Goal: Transaction & Acquisition: Purchase product/service

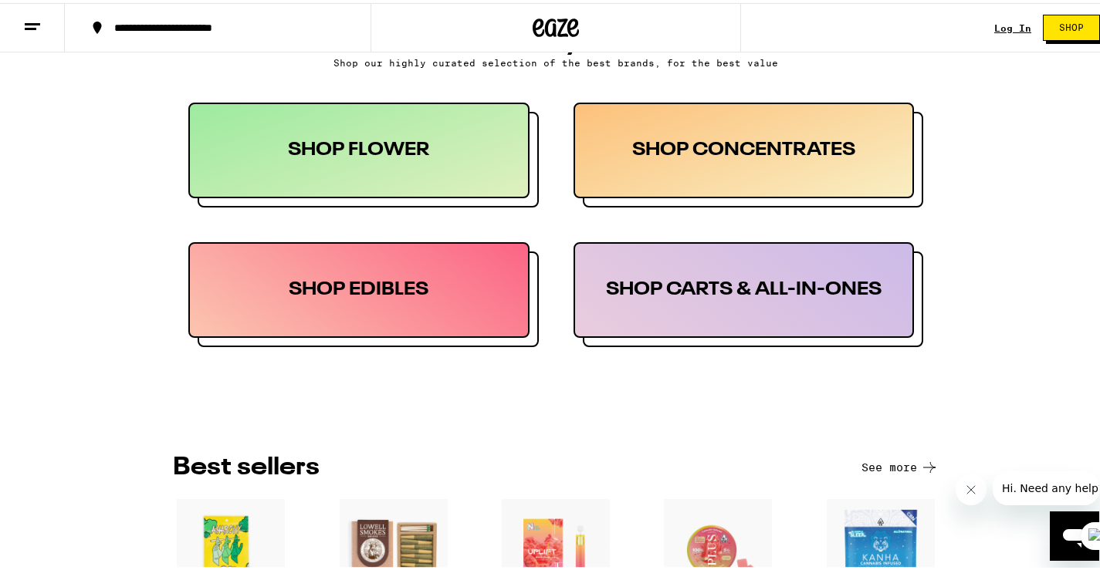
scroll to position [386, 0]
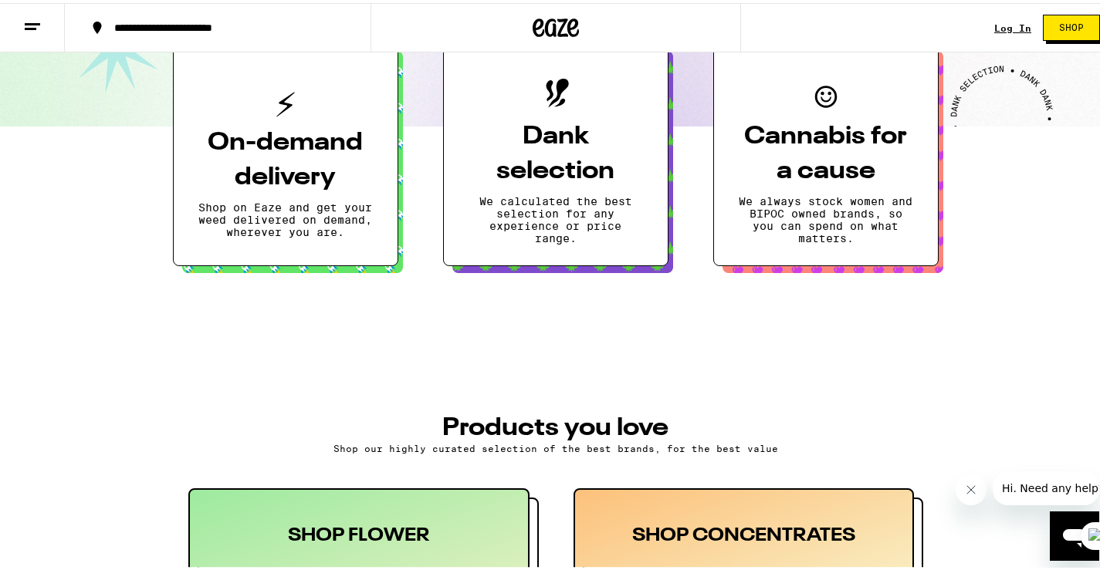
click at [1074, 27] on button "Shop" at bounding box center [1071, 25] width 57 height 26
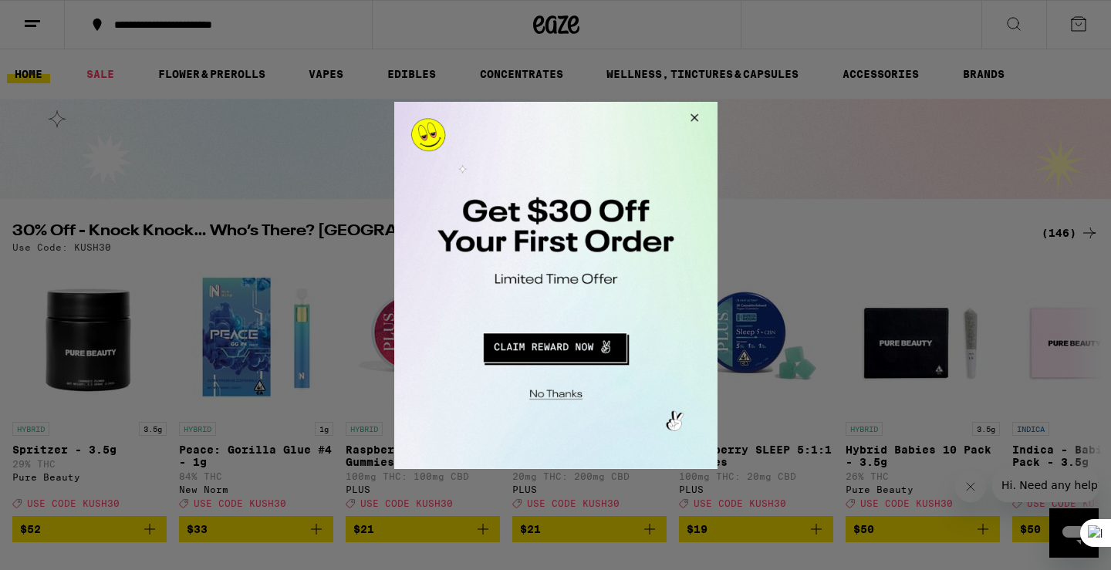
click at [695, 117] on button "Close Modal" at bounding box center [692, 119] width 42 height 37
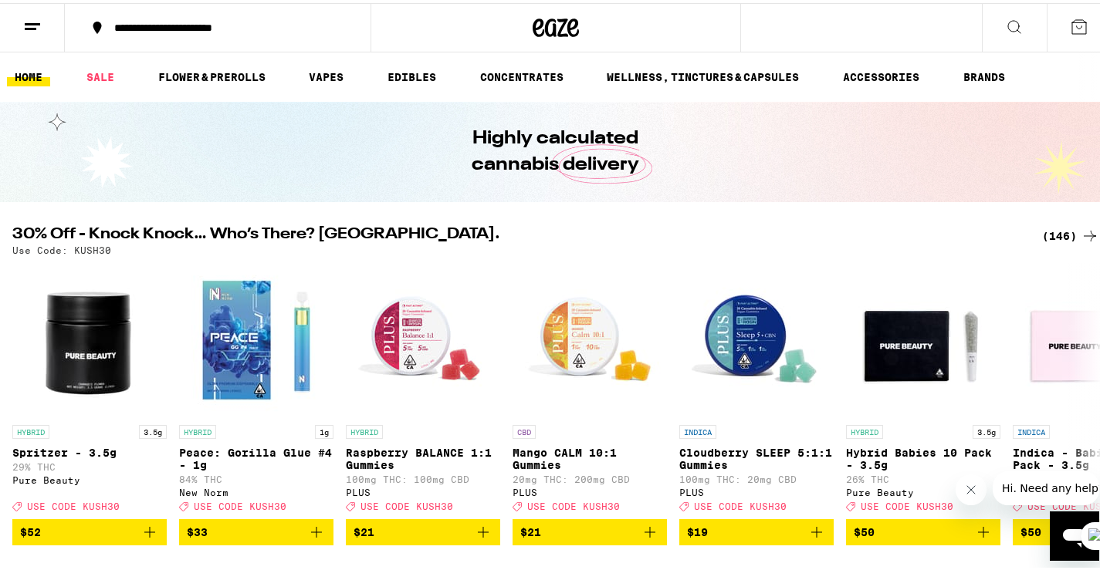
click at [1008, 27] on icon at bounding box center [1014, 24] width 12 height 12
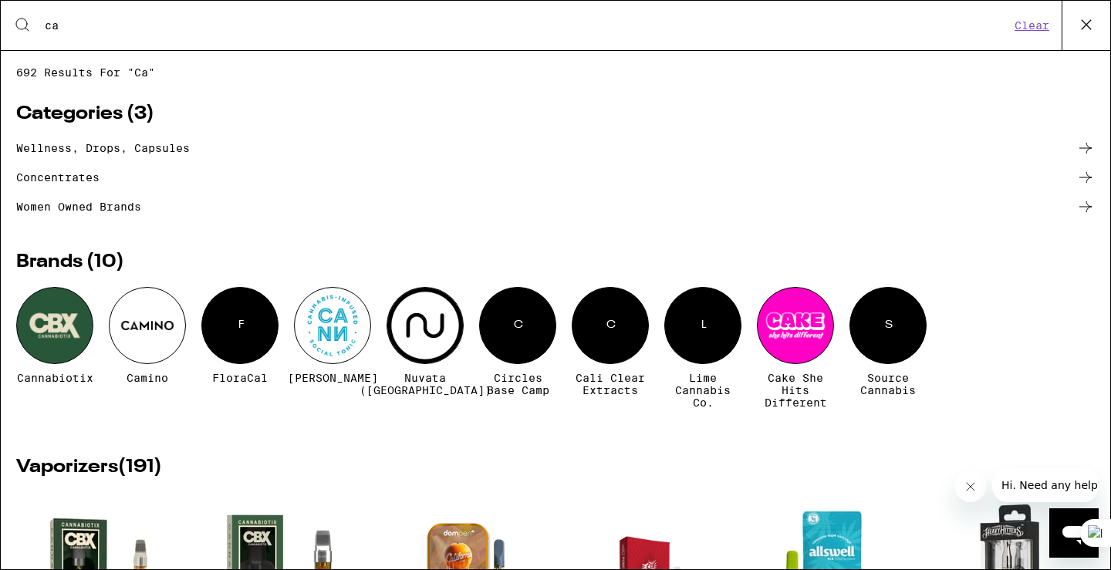
type input "ca"
click at [776, 331] on div at bounding box center [795, 325] width 77 height 77
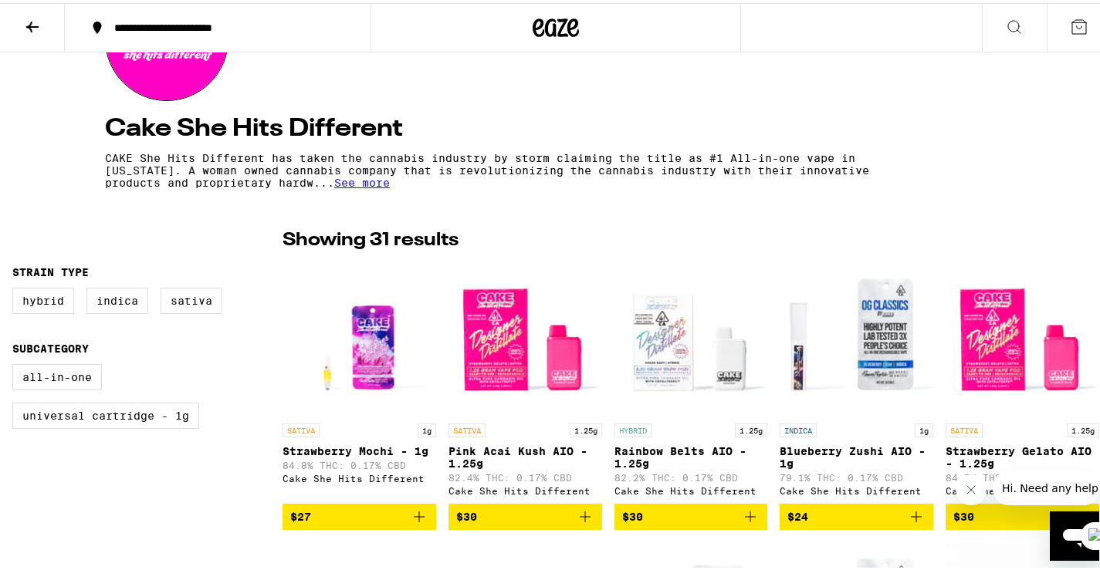
scroll to position [309, 0]
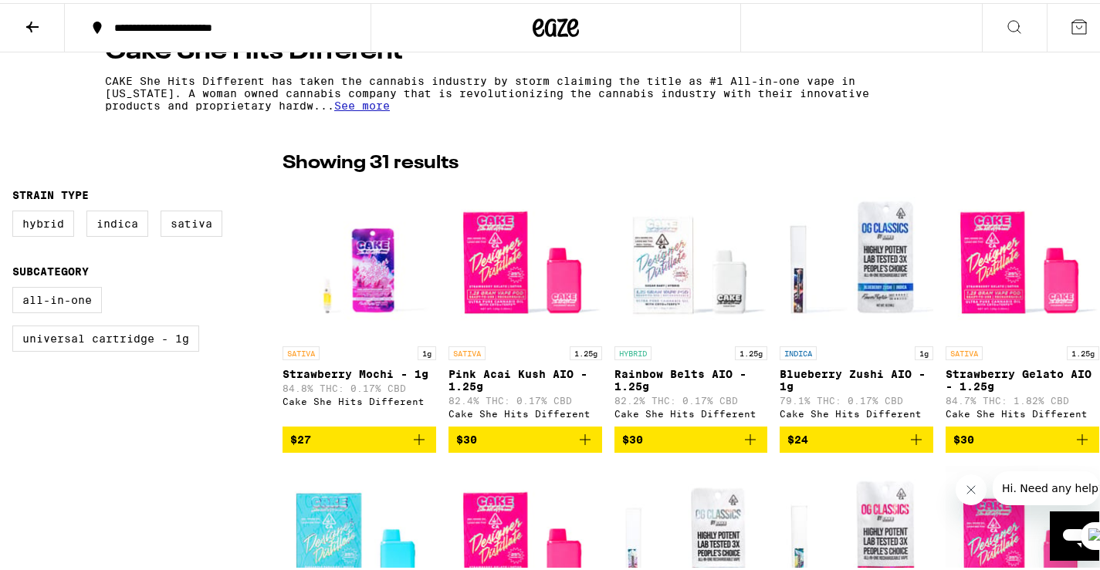
click at [580, 439] on icon "Add to bag" at bounding box center [585, 436] width 11 height 11
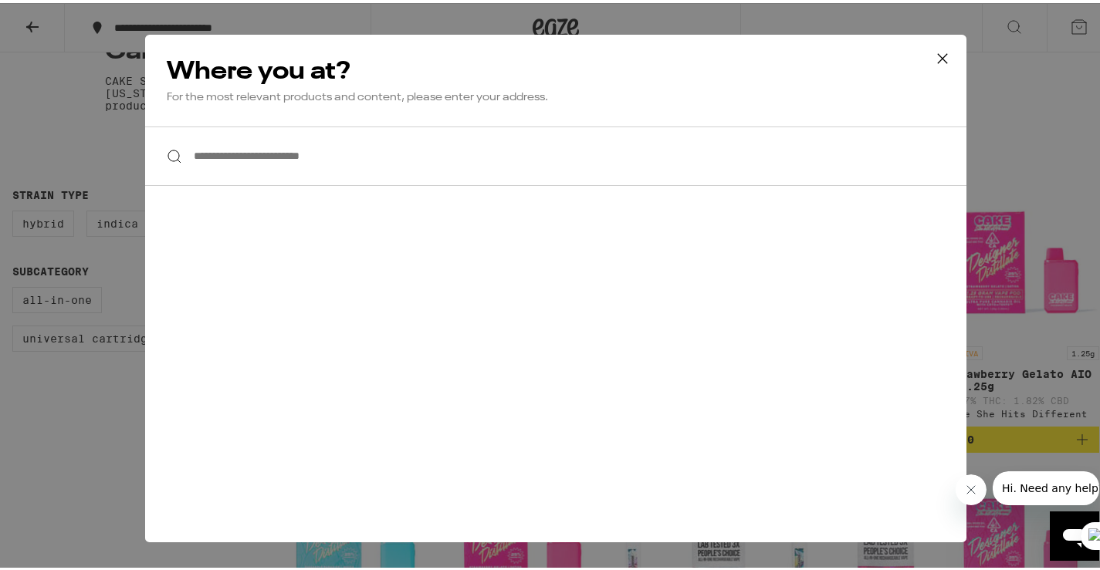
click at [935, 53] on icon at bounding box center [942, 55] width 23 height 23
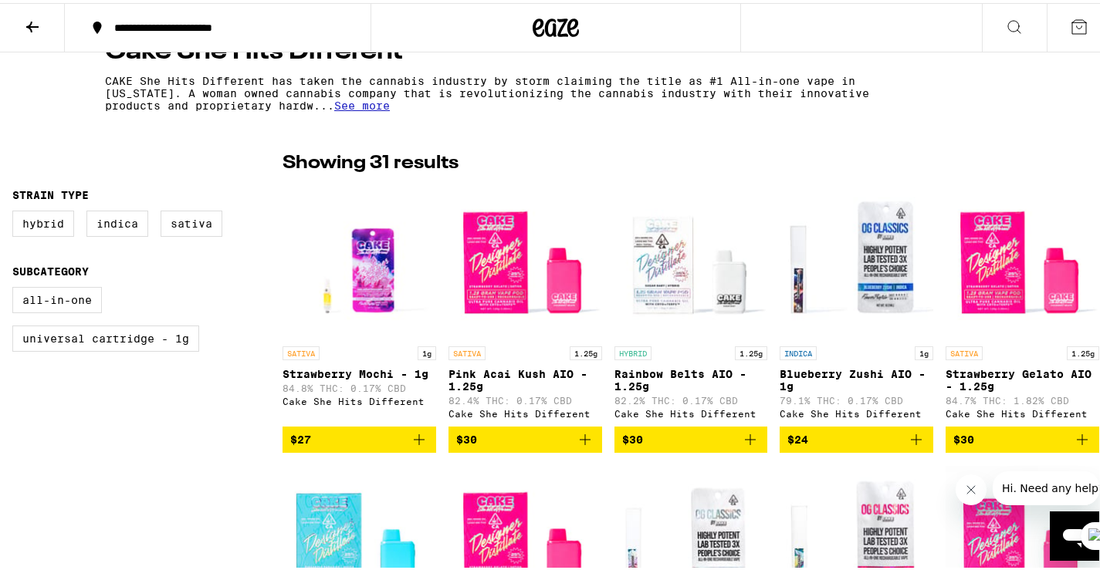
click at [583, 46] on div at bounding box center [555, 24] width 370 height 49
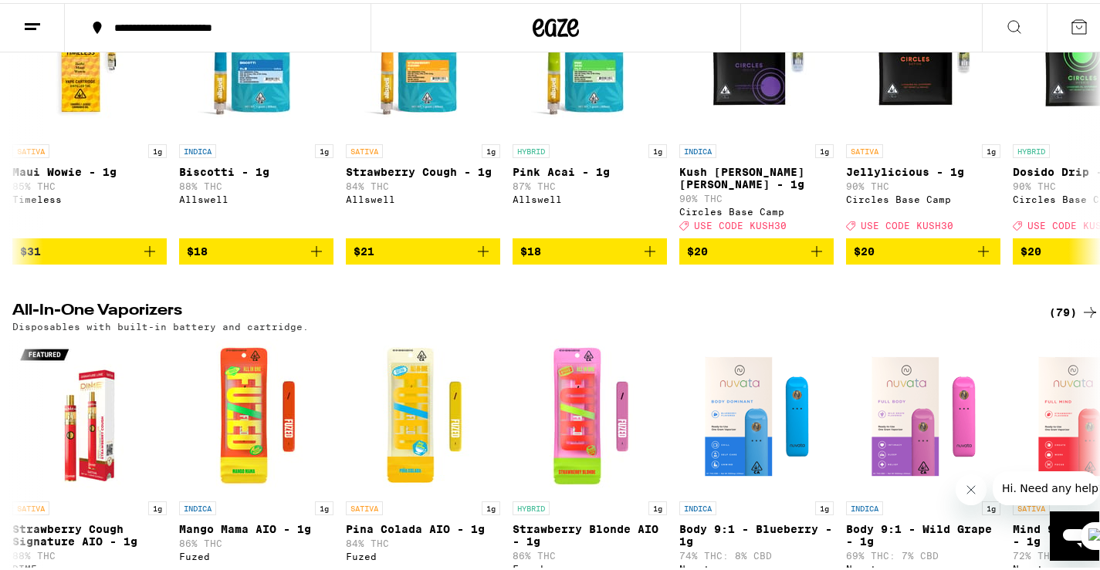
scroll to position [6474, 0]
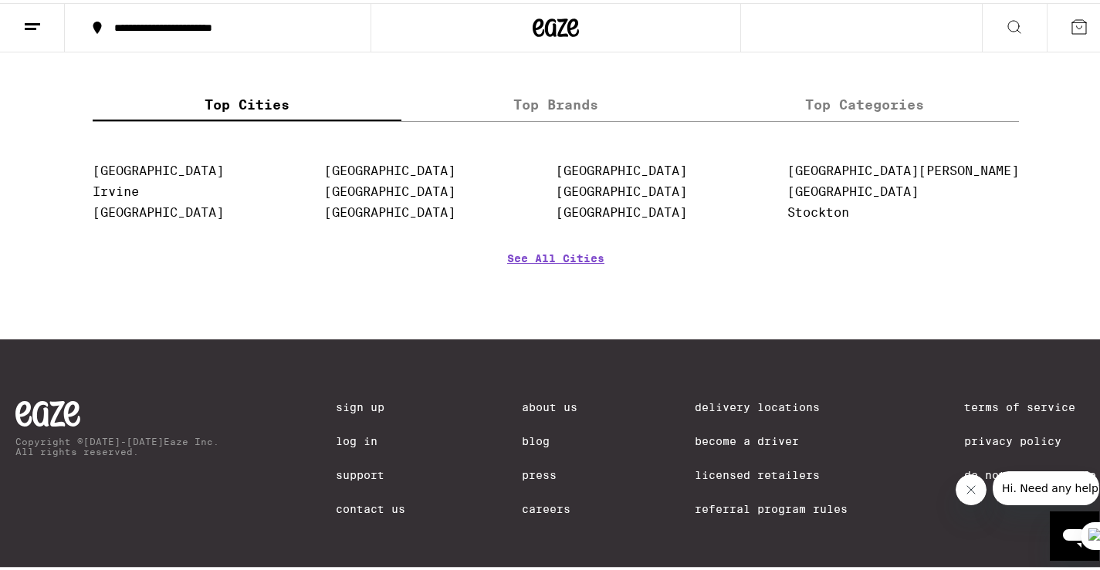
click at [972, 492] on icon "Cerrar mensaje de la compañía" at bounding box center [971, 489] width 12 height 12
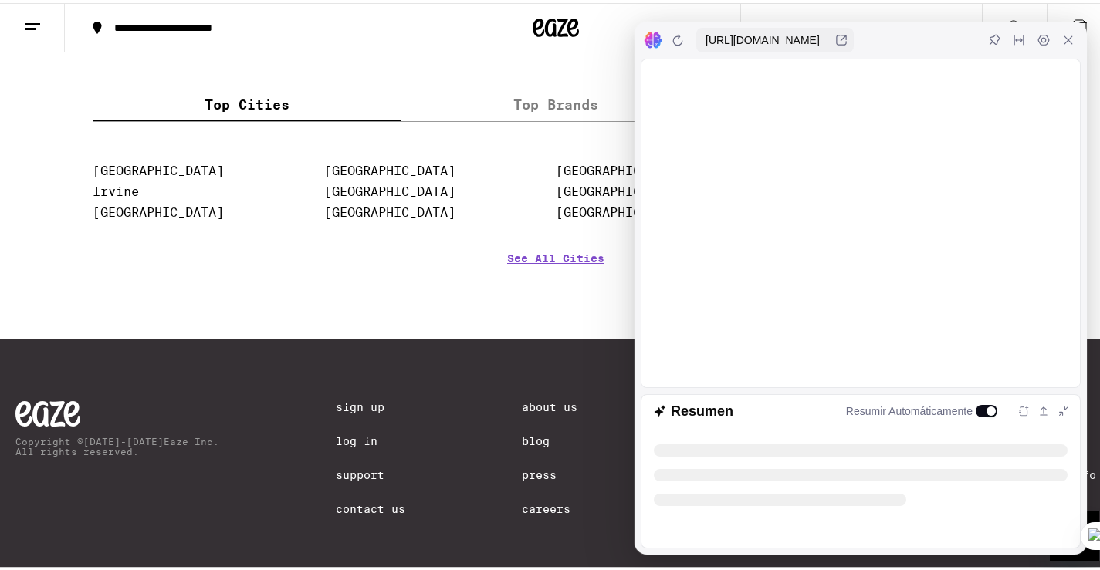
click at [1062, 40] on icon at bounding box center [1068, 37] width 12 height 12
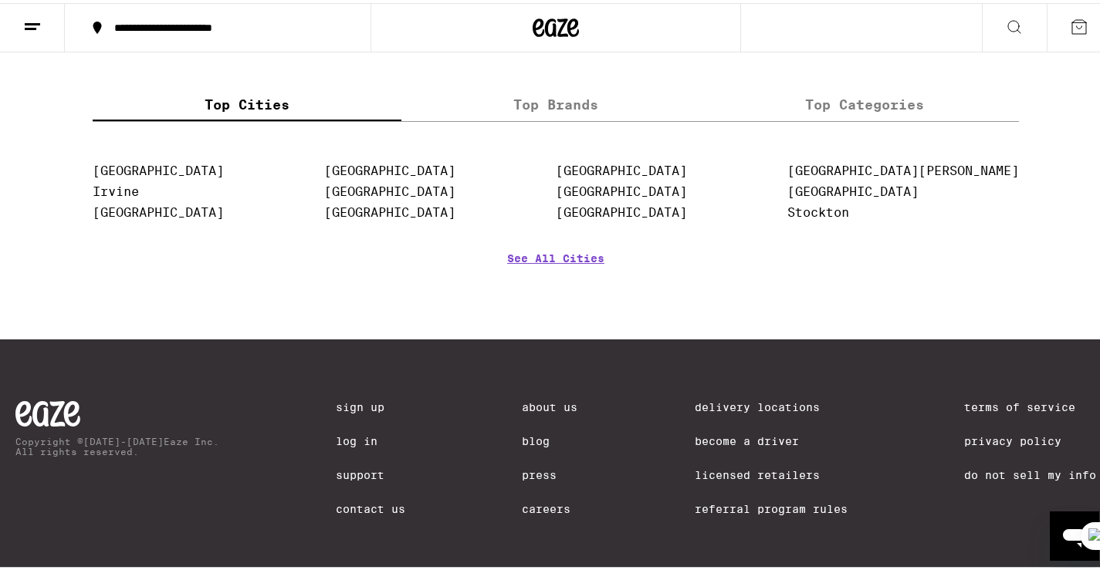
drag, startPoint x: 761, startPoint y: 401, endPoint x: 716, endPoint y: 397, distance: 44.9
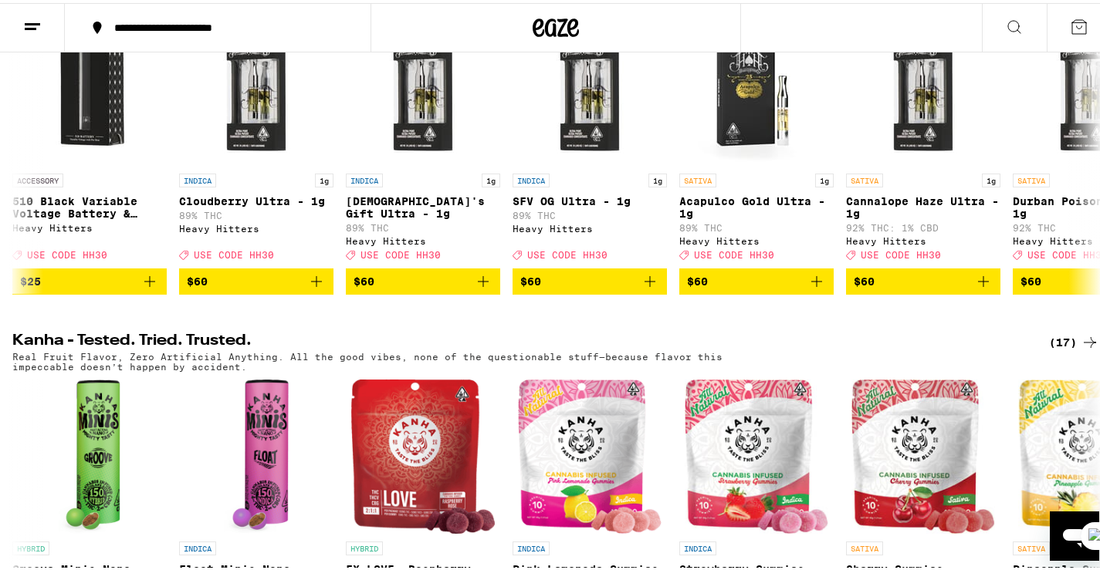
scroll to position [0, 0]
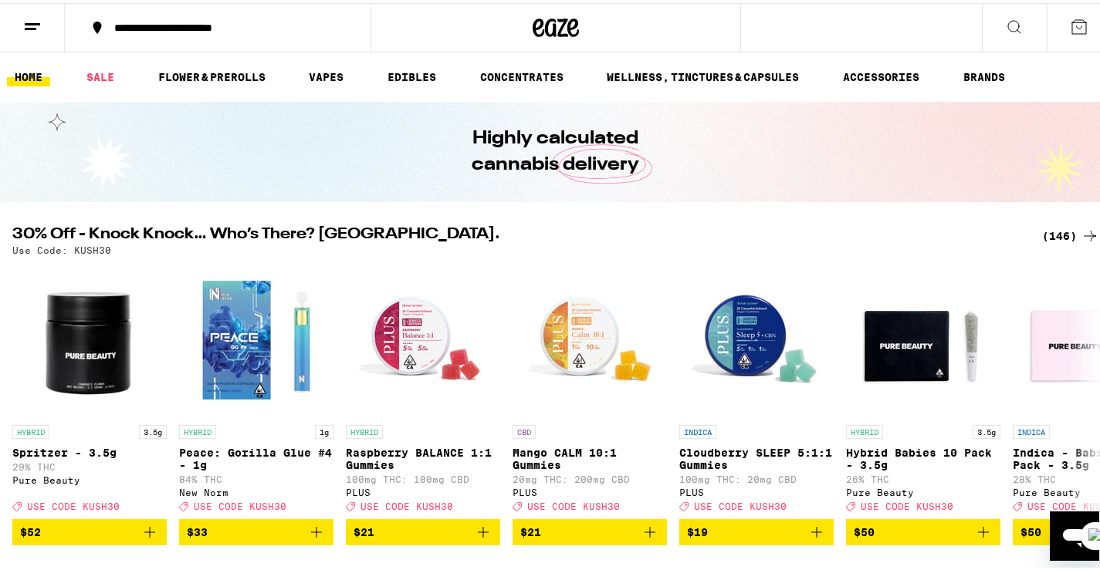
click at [1005, 24] on icon at bounding box center [1014, 24] width 19 height 19
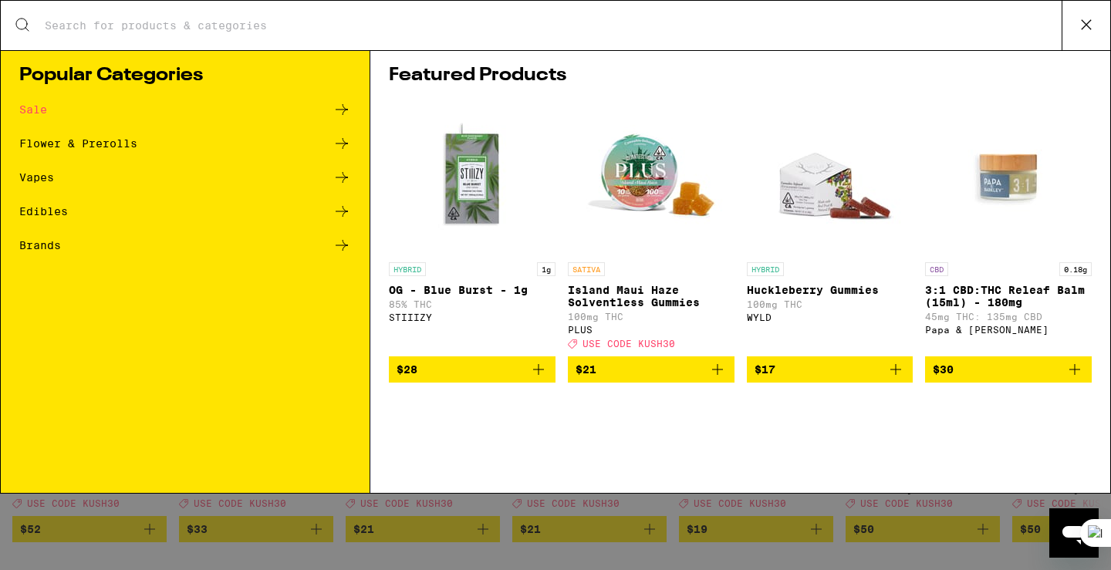
click at [321, 21] on input "Search for Products" at bounding box center [553, 26] width 1018 height 14
type input "v"
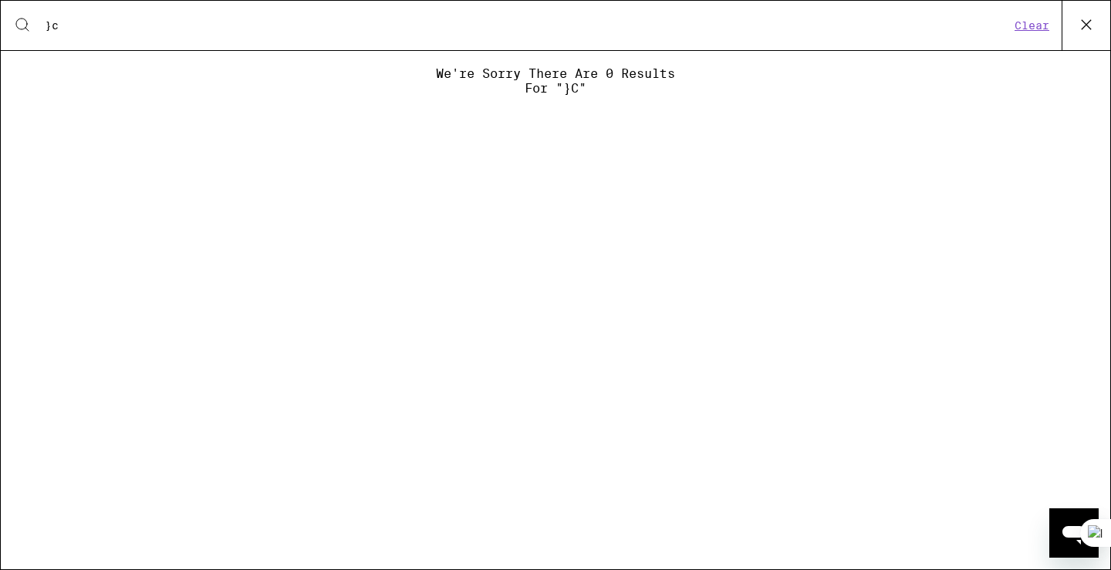
type input "}"
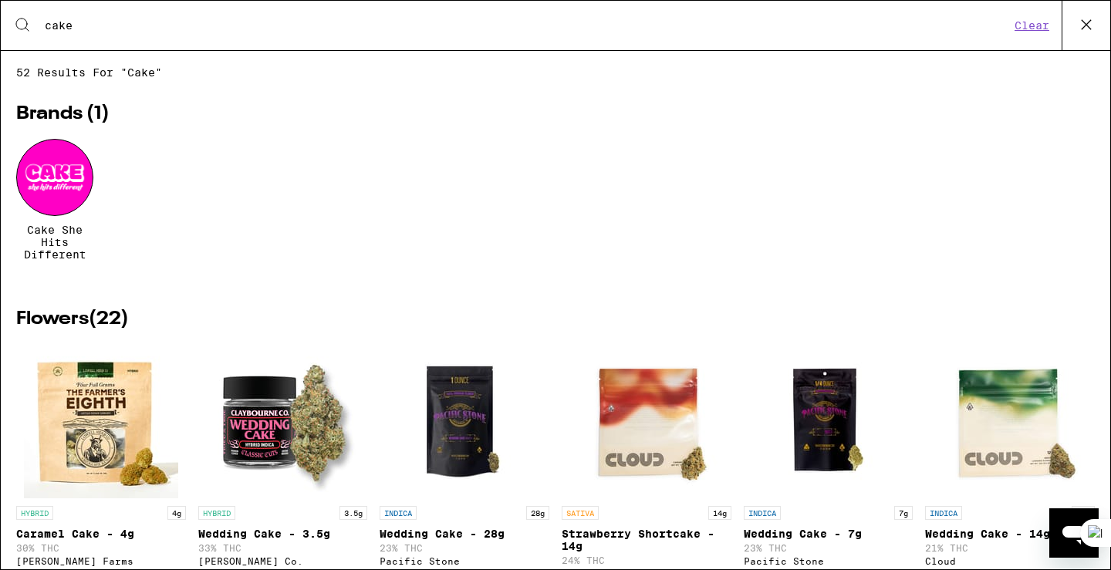
type input "cake"
click at [37, 197] on div at bounding box center [54, 177] width 77 height 77
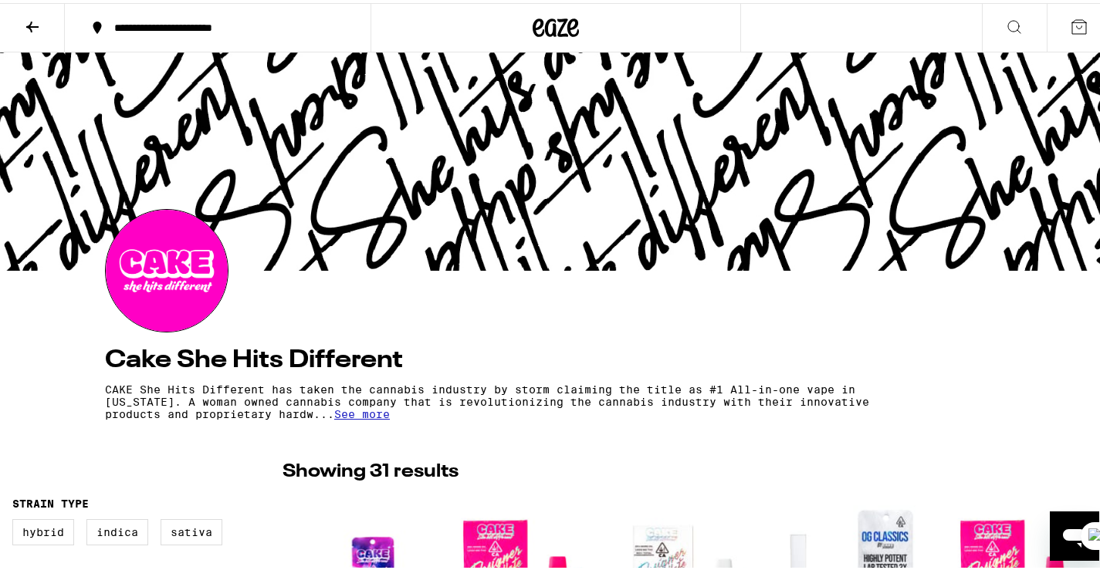
scroll to position [386, 0]
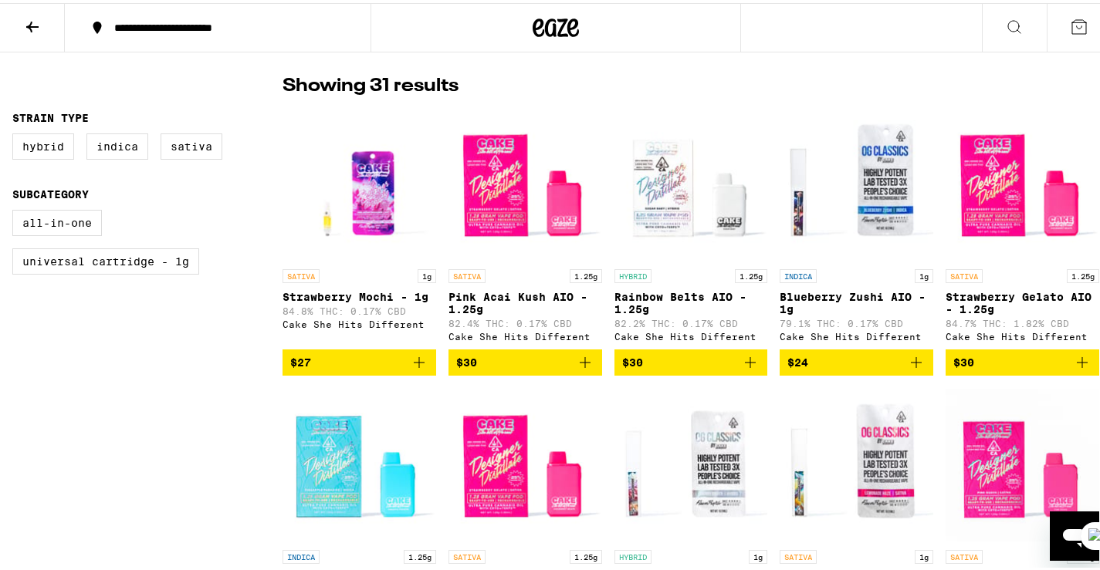
click at [577, 362] on icon "Add to bag" at bounding box center [585, 359] width 19 height 19
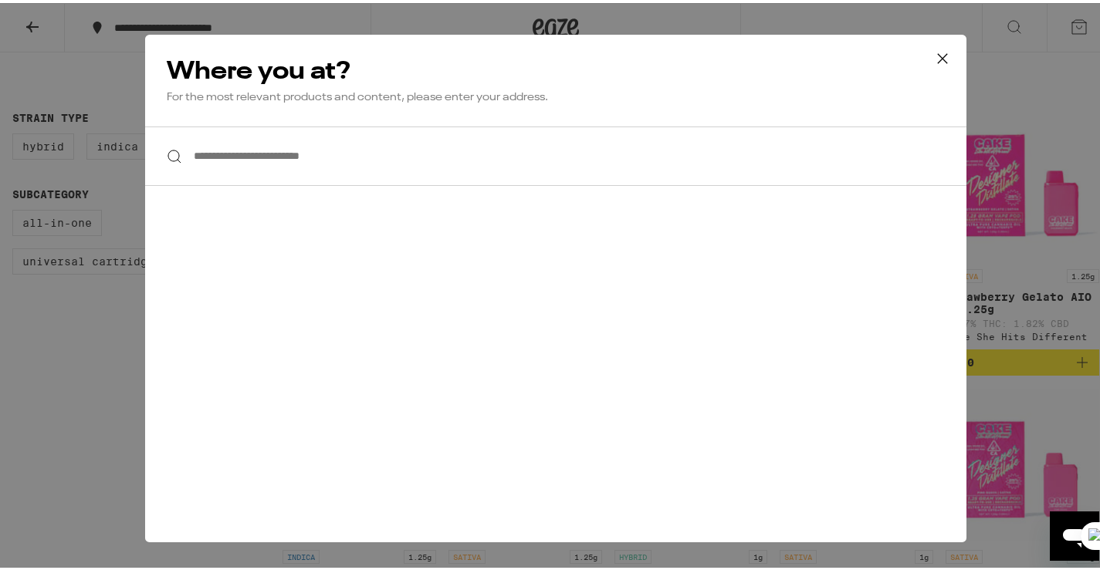
paste input "**********"
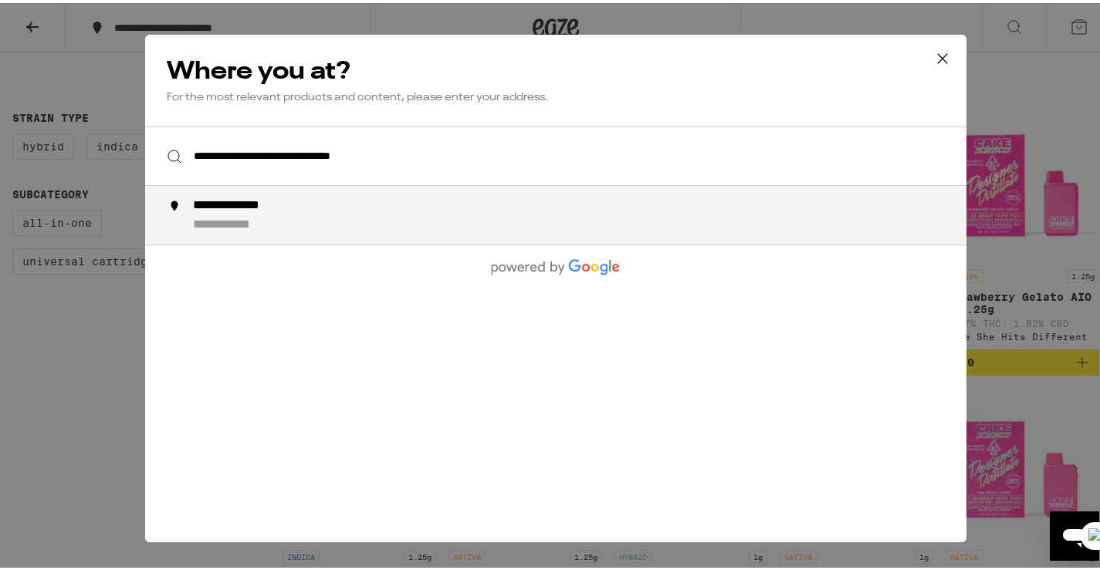
click at [240, 208] on div "**********" at bounding box center [247, 202] width 108 height 15
type input "**********"
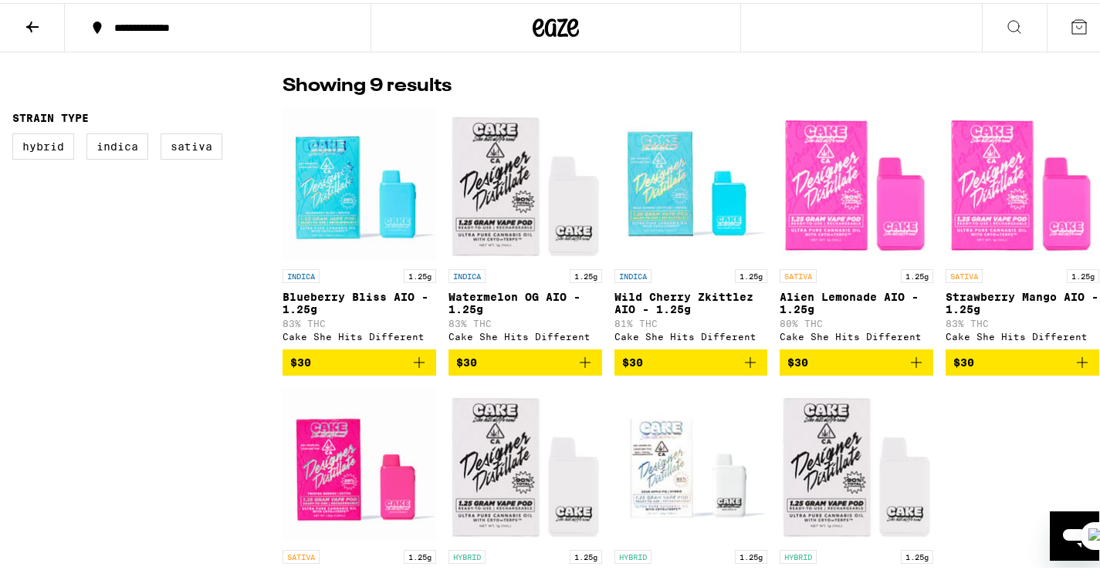
click at [579, 362] on icon "Add to bag" at bounding box center [585, 359] width 19 height 19
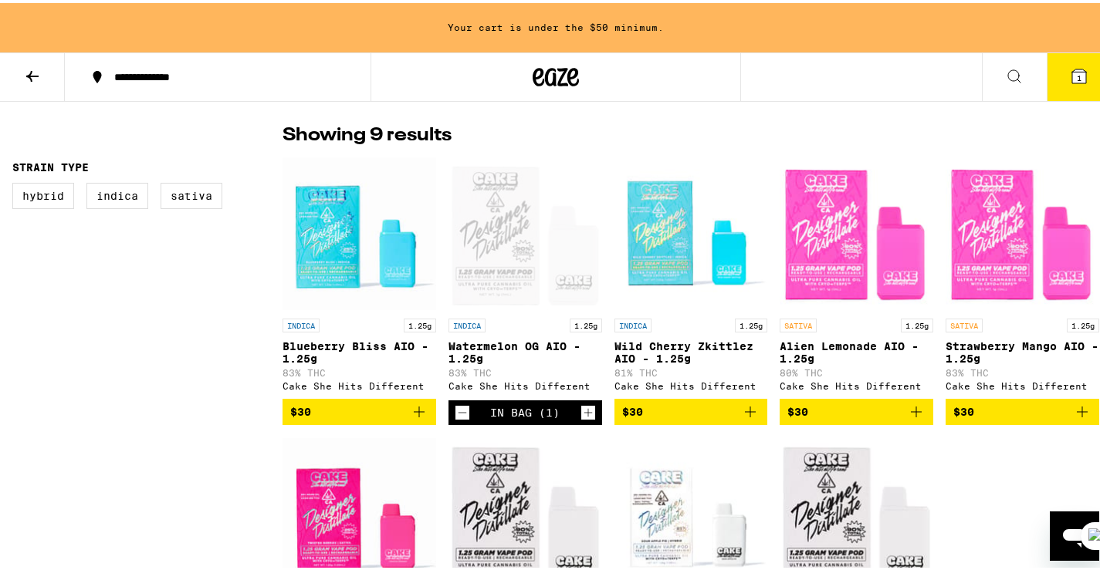
scroll to position [435, 0]
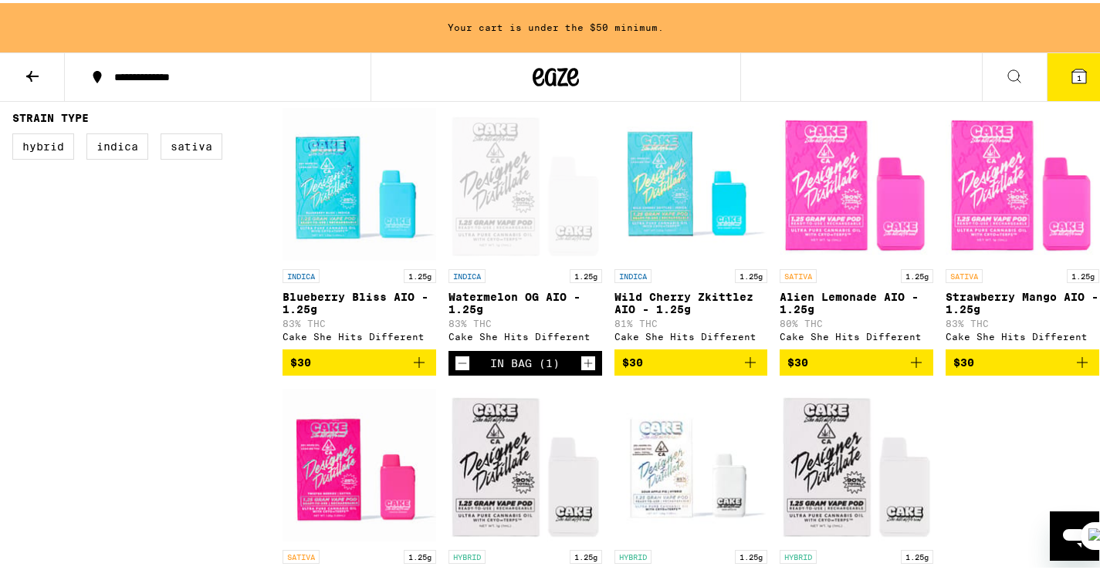
click at [583, 360] on icon "Increment" at bounding box center [587, 361] width 8 height 8
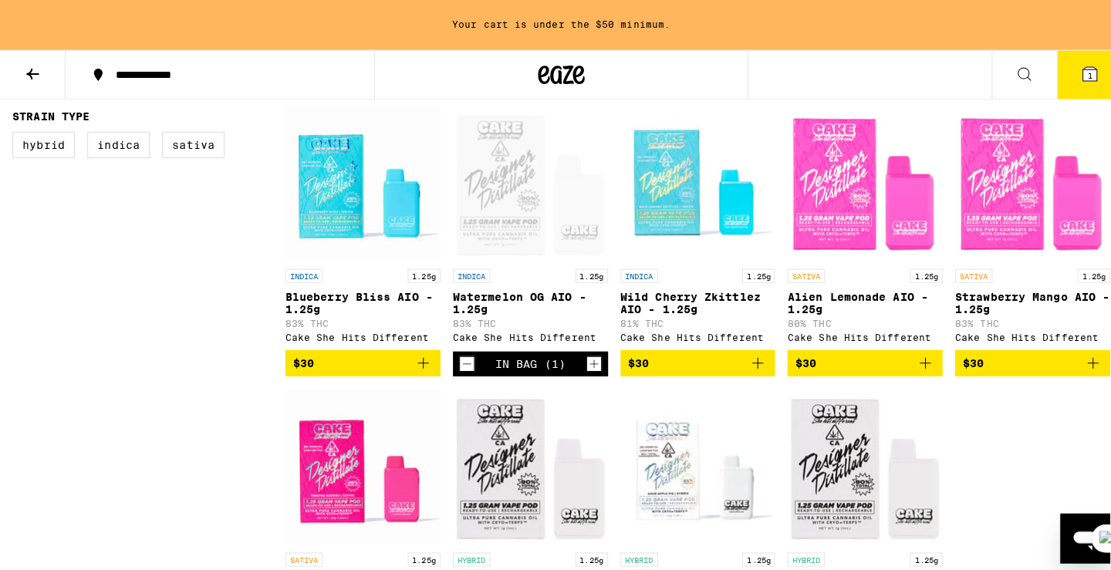
scroll to position [386, 0]
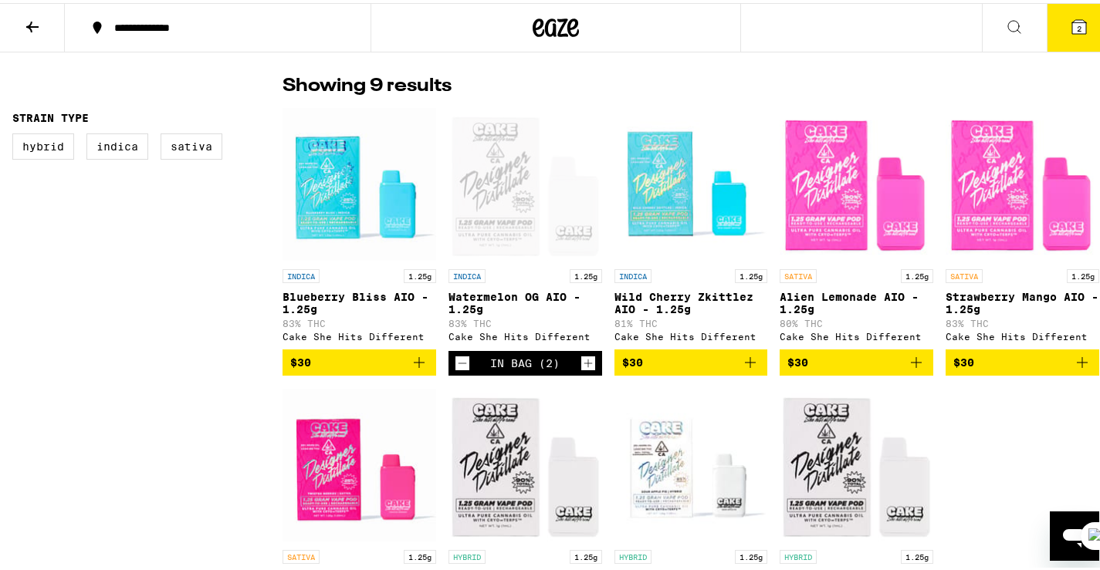
click at [583, 361] on icon "Increment" at bounding box center [588, 360] width 14 height 19
click at [583, 362] on icon "Increment" at bounding box center [588, 360] width 14 height 19
click at [365, 362] on span "$30" at bounding box center [359, 359] width 138 height 19
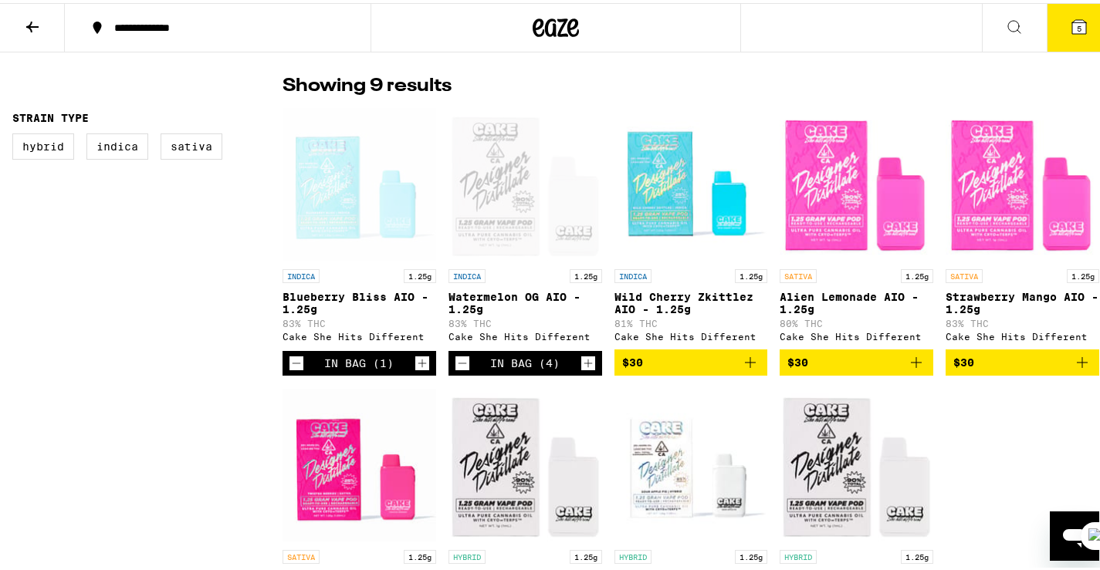
click at [417, 360] on icon "Increment" at bounding box center [422, 360] width 14 height 19
click at [583, 360] on icon "Increment" at bounding box center [588, 360] width 14 height 19
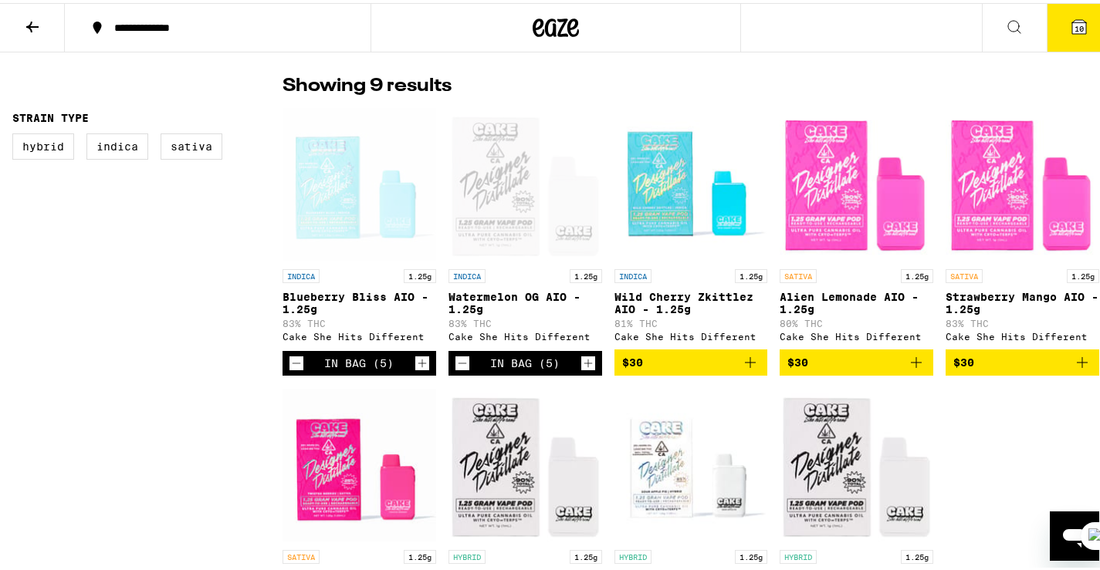
click at [745, 360] on icon "Add to bag" at bounding box center [750, 359] width 11 height 11
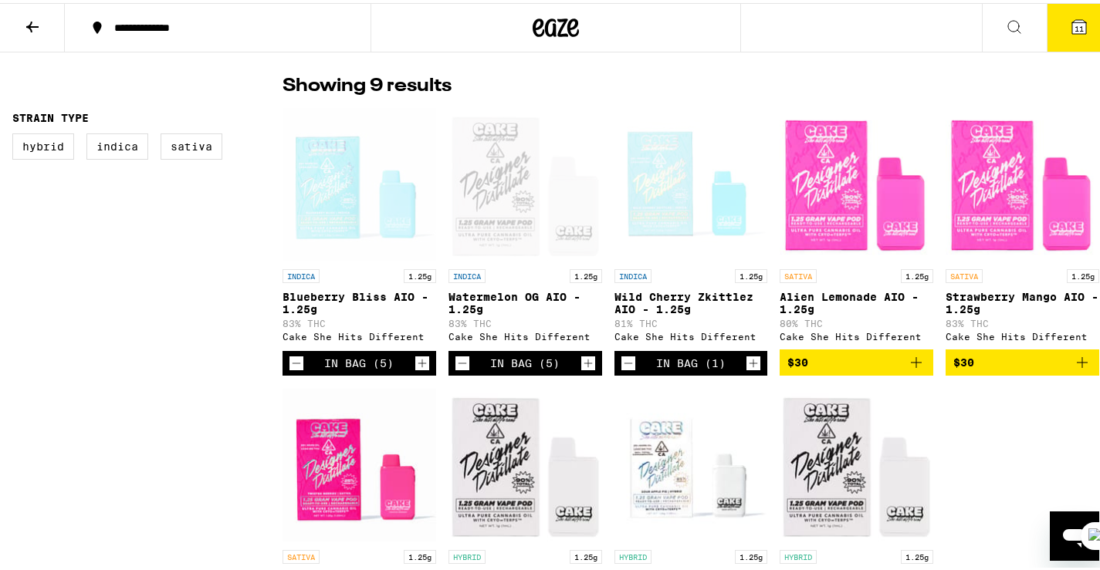
click at [746, 360] on icon "Increment" at bounding box center [753, 360] width 14 height 19
click at [907, 356] on icon "Add to bag" at bounding box center [916, 359] width 19 height 19
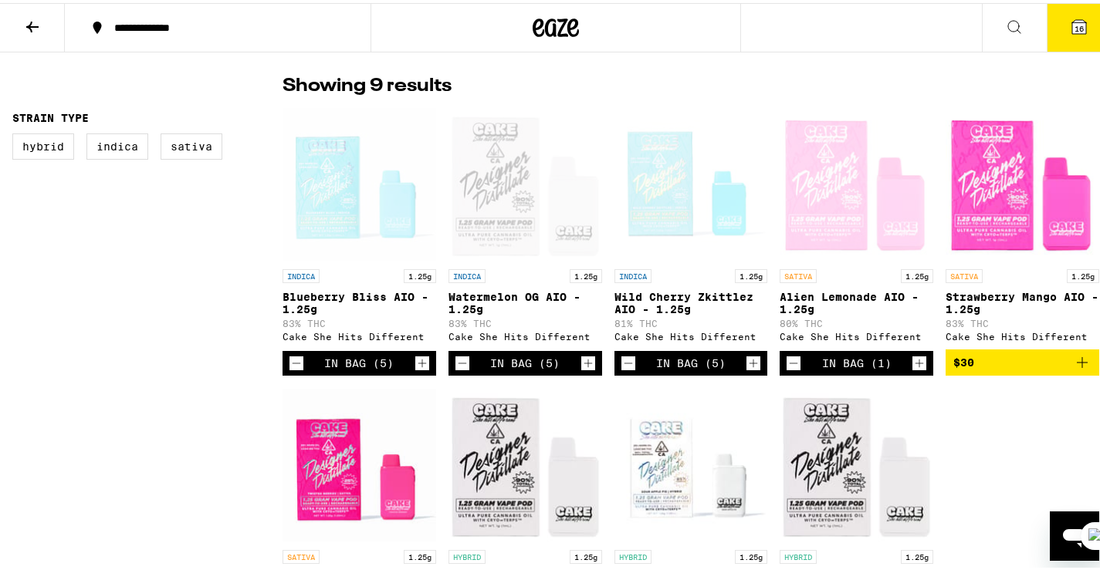
click at [912, 356] on icon "Increment" at bounding box center [919, 360] width 14 height 19
click at [1073, 32] on icon at bounding box center [1079, 24] width 19 height 19
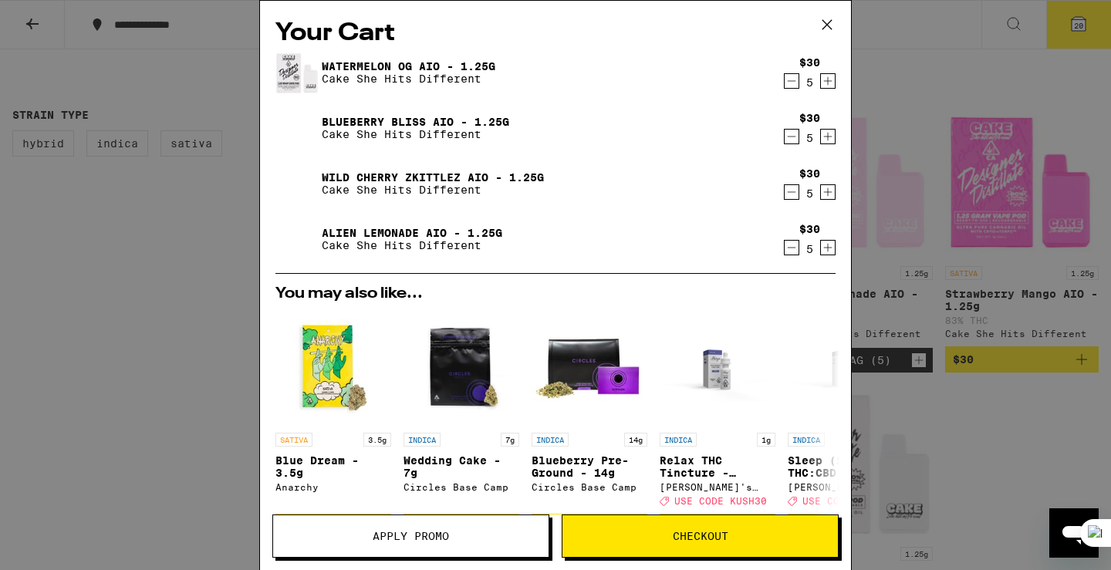
click at [471, 541] on span "Apply Promo" at bounding box center [410, 536] width 275 height 11
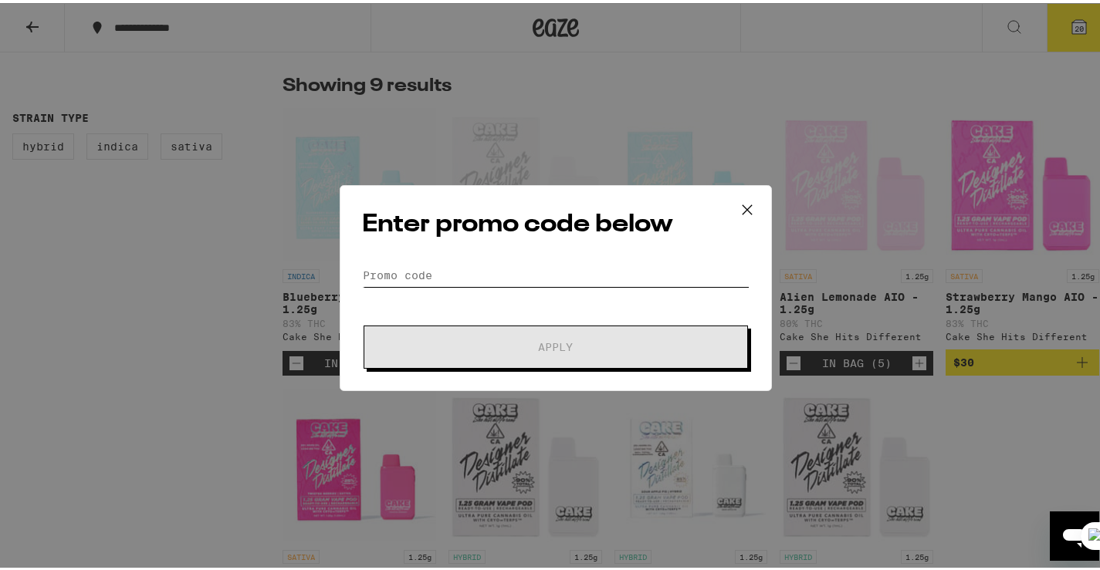
drag, startPoint x: 414, startPoint y: 273, endPoint x: 317, endPoint y: 165, distance: 145.3
click at [413, 269] on input "Promo Code" at bounding box center [555, 272] width 387 height 23
paste input "WEEDWED"
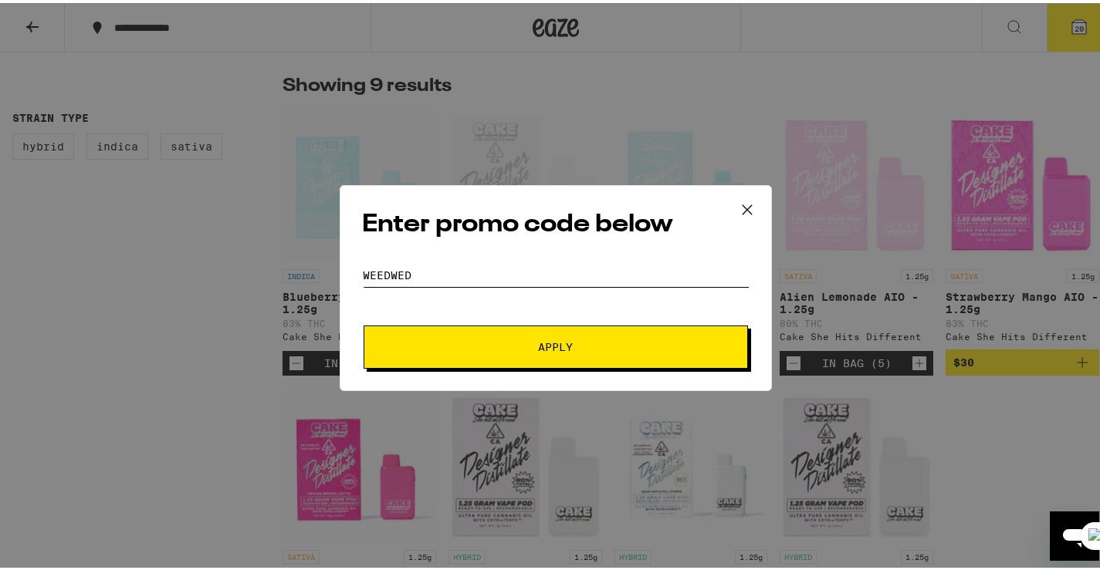
type input "WEEDWED"
click at [478, 341] on span "Apply" at bounding box center [556, 344] width 278 height 11
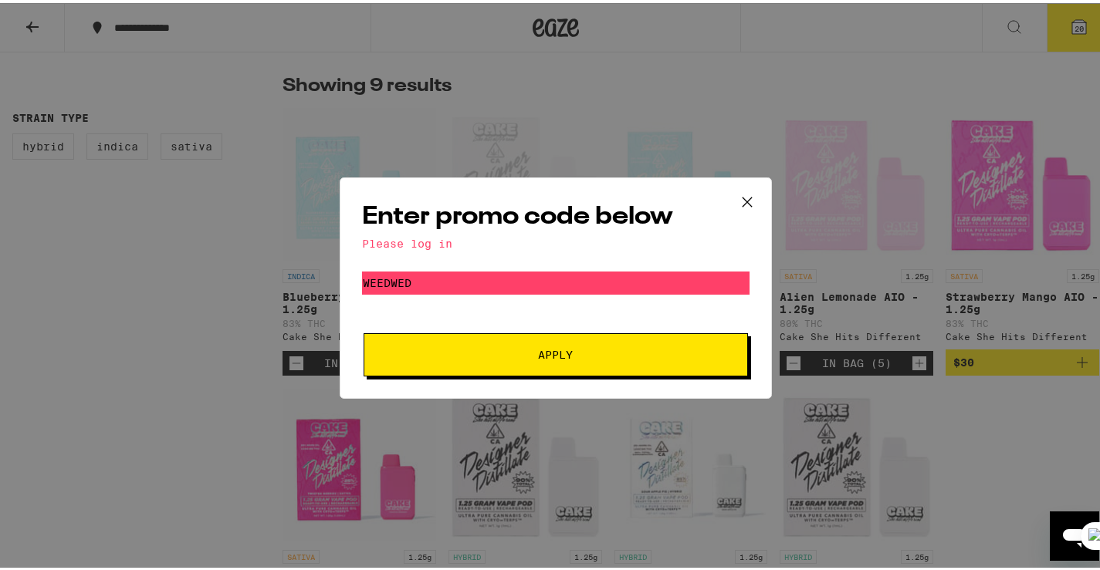
click at [481, 360] on button "Apply" at bounding box center [555, 351] width 384 height 43
click at [749, 193] on icon at bounding box center [746, 199] width 23 height 23
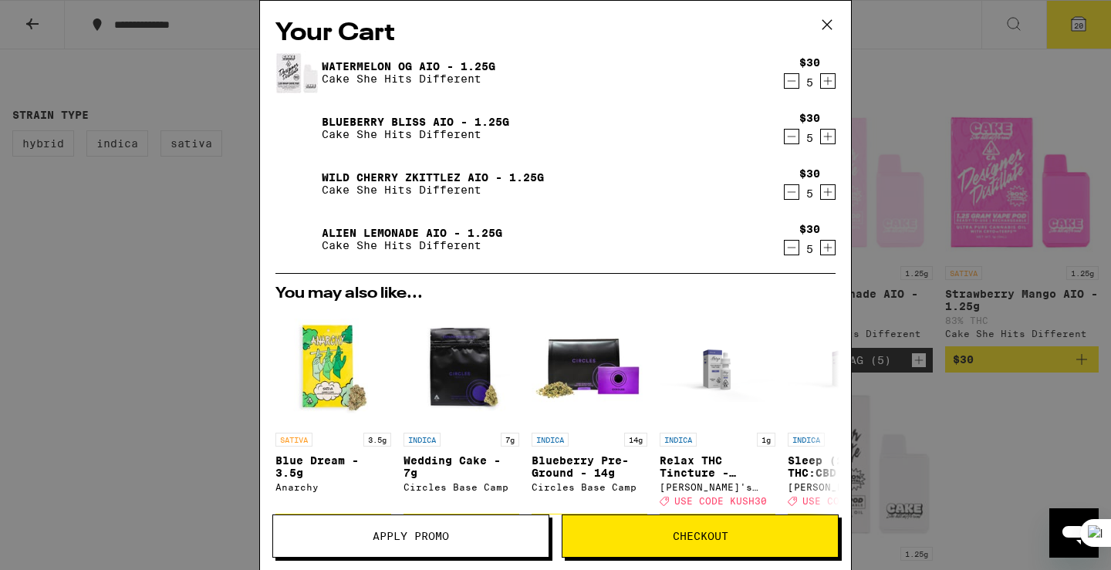
click at [647, 539] on span "Checkout" at bounding box center [700, 536] width 275 height 11
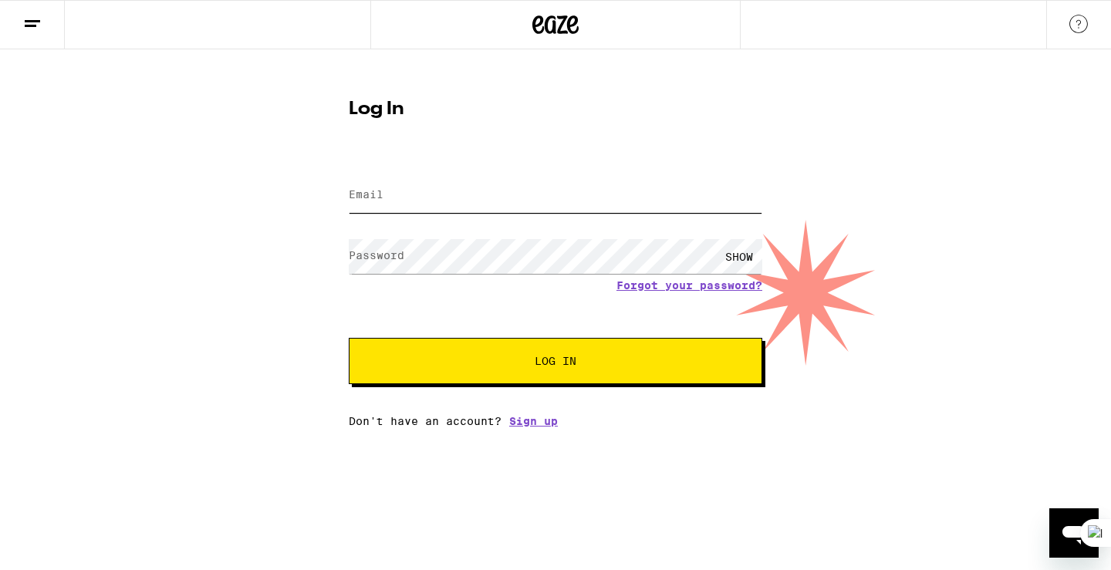
click at [469, 187] on input "Email" at bounding box center [556, 195] width 414 height 35
type input "[EMAIL_ADDRESS][DOMAIN_NAME]"
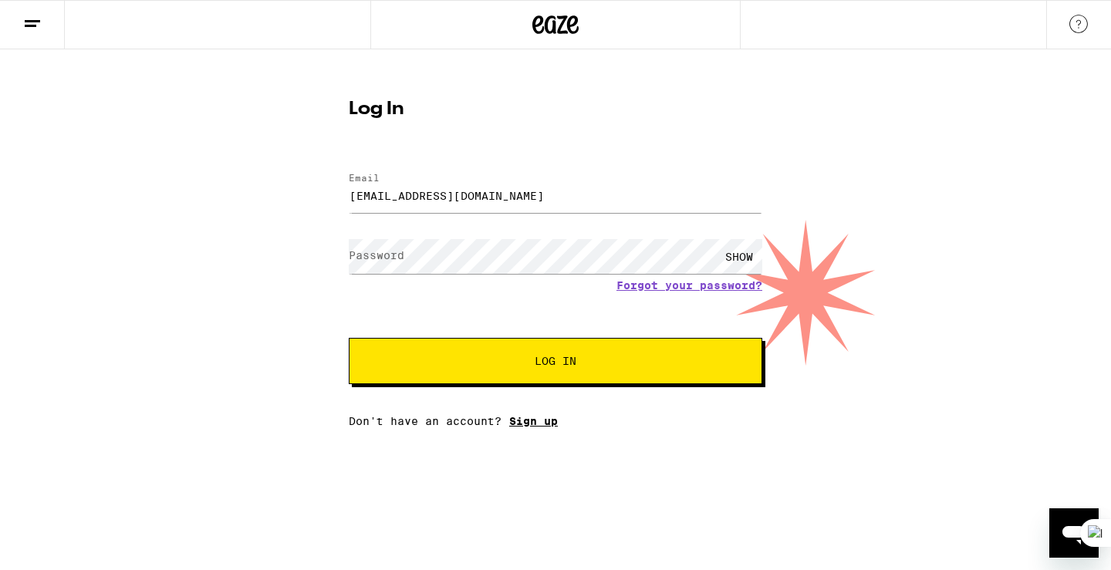
click at [532, 424] on link "Sign up" at bounding box center [533, 421] width 49 height 12
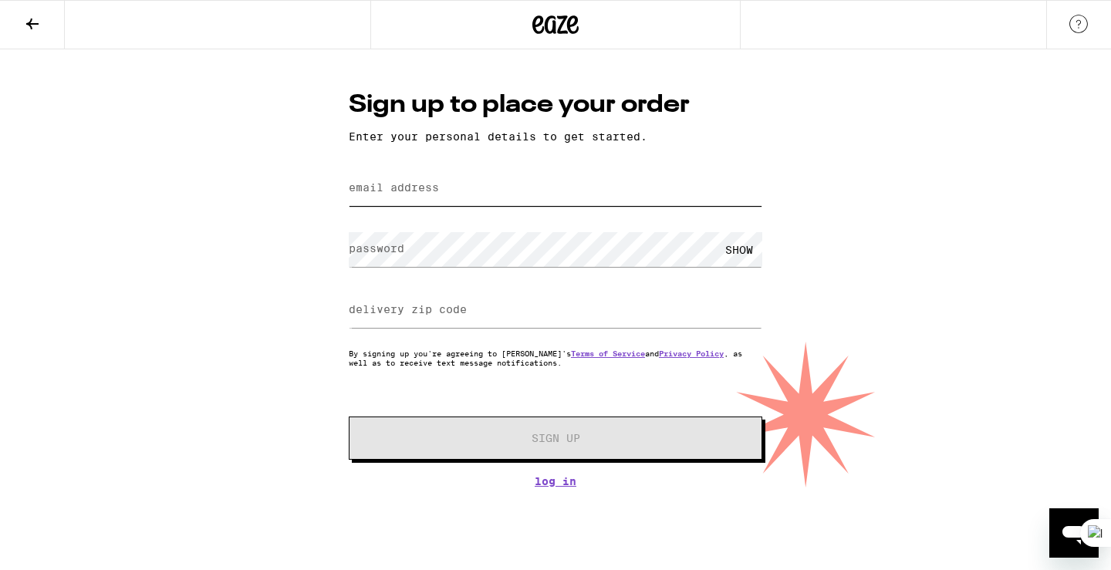
click at [455, 194] on input "email address" at bounding box center [556, 188] width 414 height 35
type input "[EMAIL_ADDRESS][DOMAIN_NAME]"
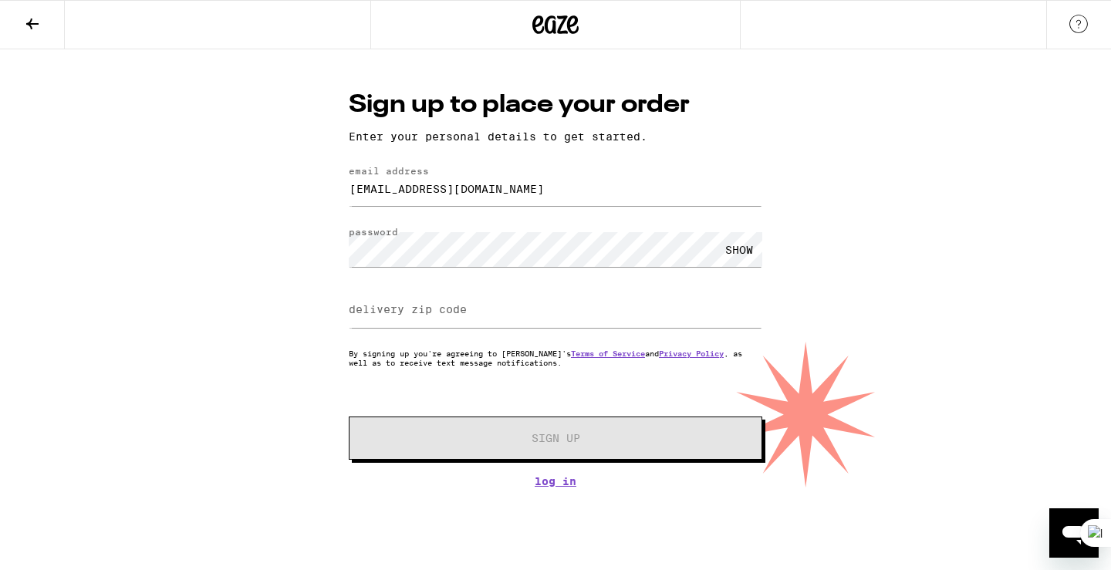
click at [727, 252] on div "SHOW" at bounding box center [739, 249] width 46 height 35
click at [432, 304] on label "delivery zip code" at bounding box center [408, 309] width 118 height 12
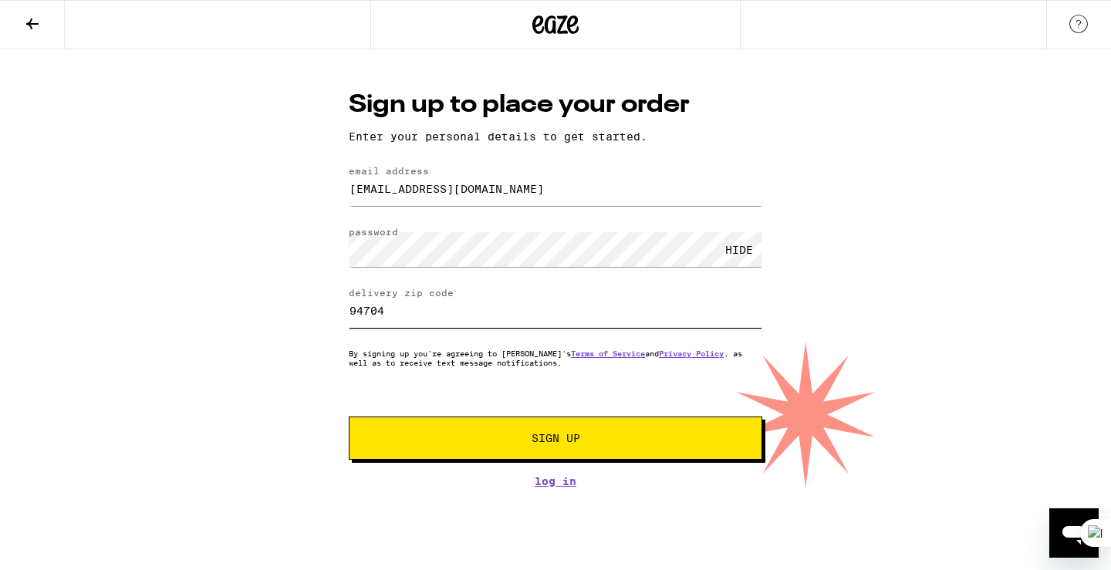
type input "94704"
click at [458, 441] on span "Sign Up" at bounding box center [555, 438] width 307 height 11
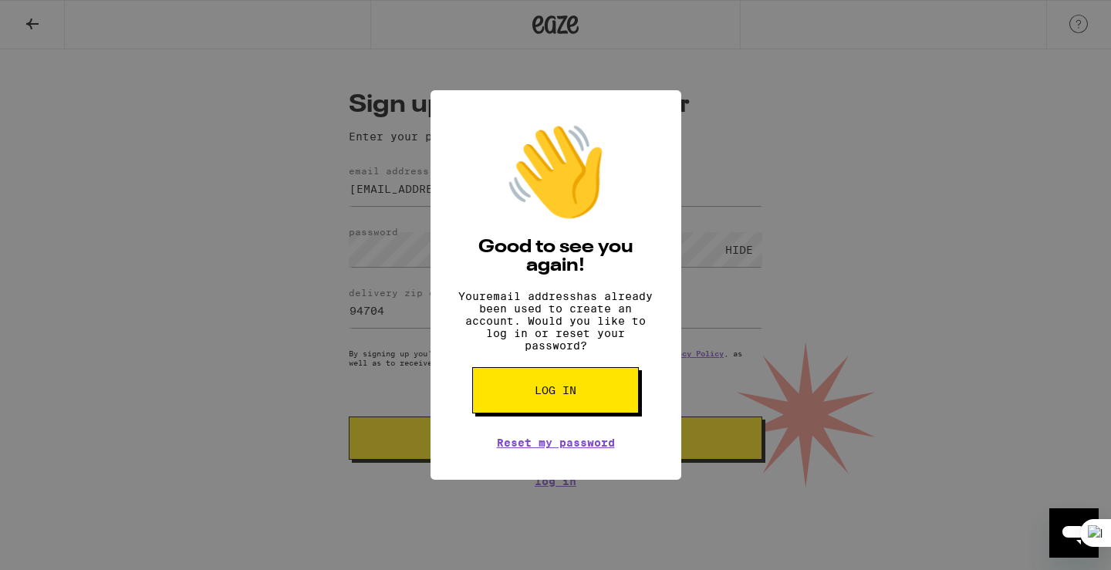
click at [524, 401] on button "Log in" at bounding box center [555, 390] width 167 height 46
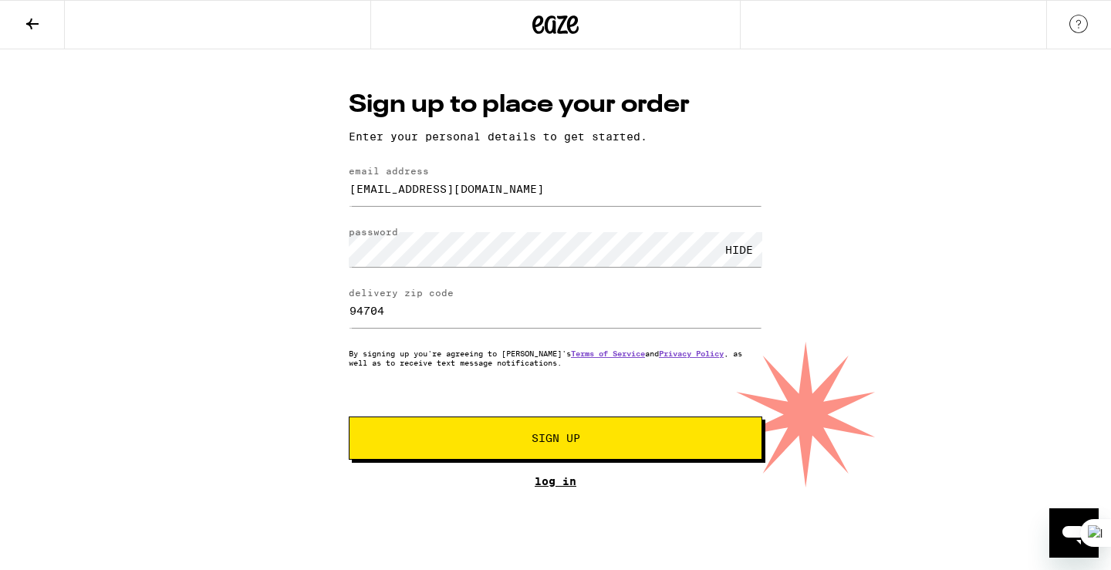
click at [548, 482] on link "Log In" at bounding box center [556, 481] width 414 height 12
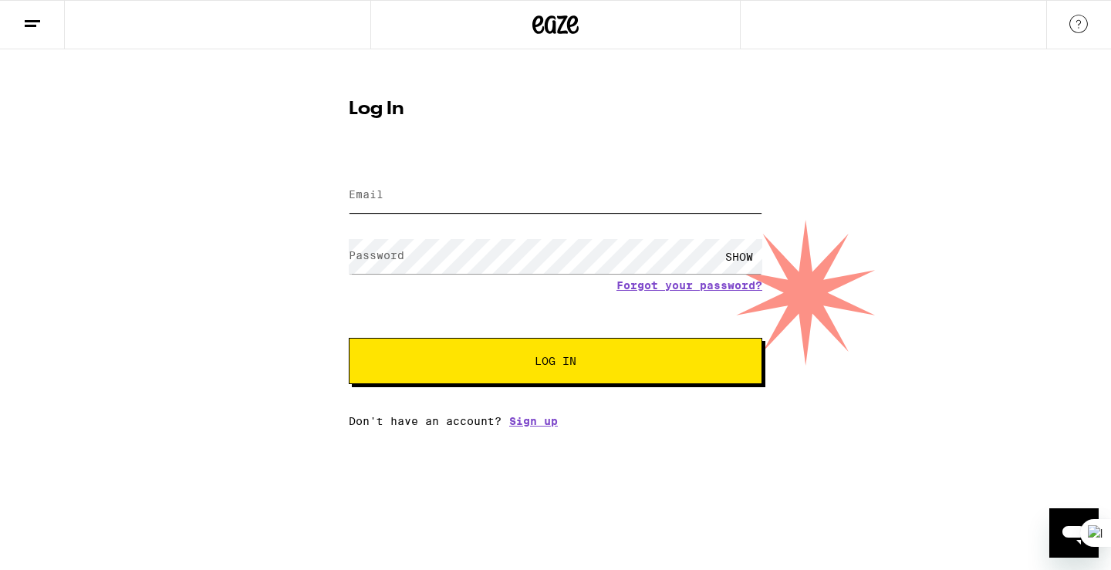
click at [456, 199] on input "Email" at bounding box center [556, 195] width 414 height 35
type input "[EMAIL_ADDRESS][DOMAIN_NAME]"
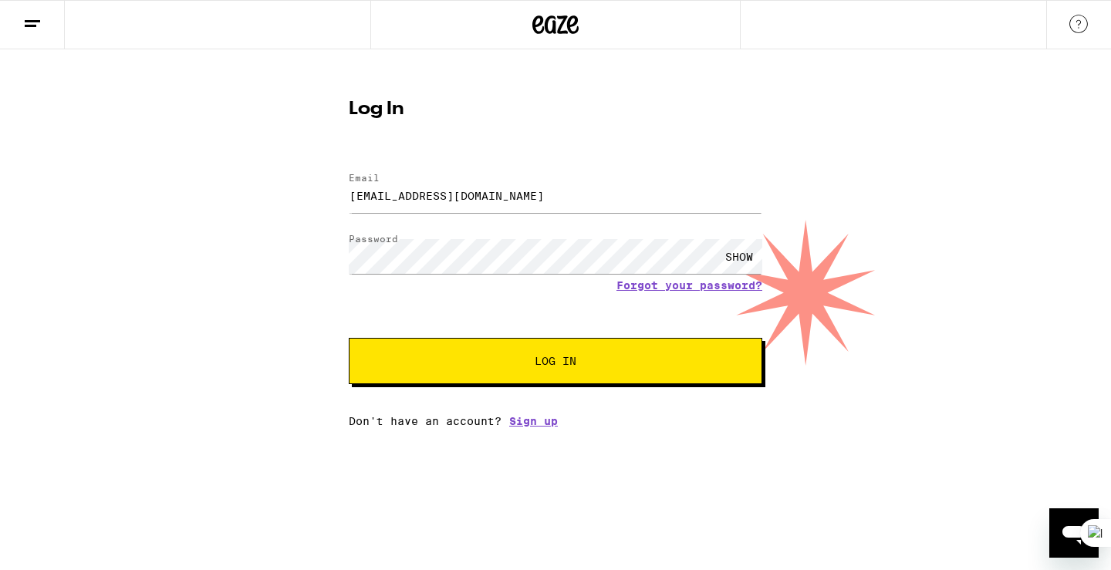
click at [554, 356] on span "Log In" at bounding box center [556, 361] width 42 height 11
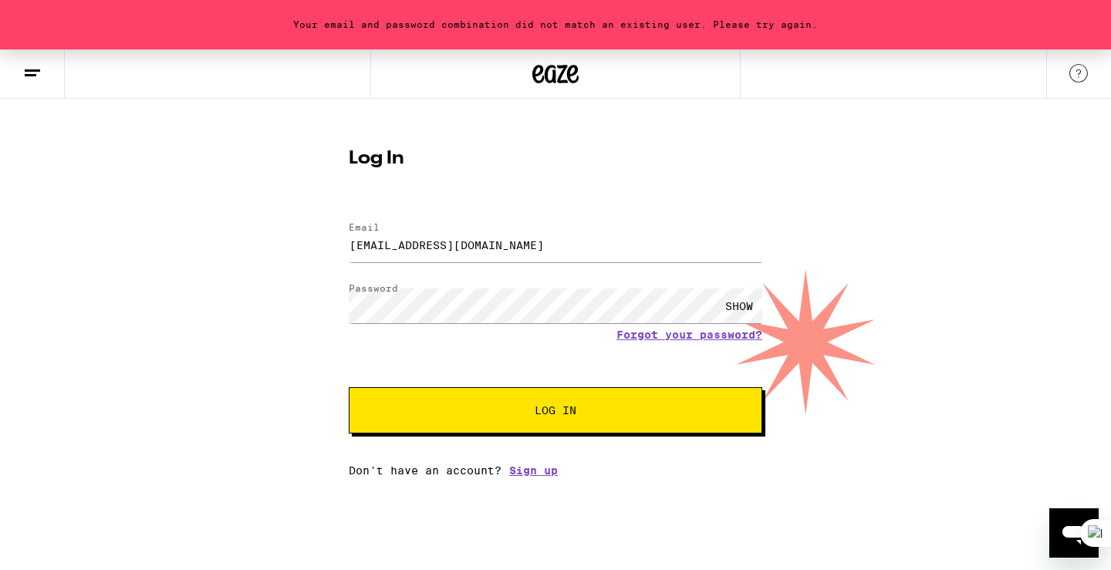
click at [1021, 167] on div "Your email and password combination did not match an existing user. Please try …" at bounding box center [555, 263] width 1111 height 428
click at [567, 86] on icon at bounding box center [555, 74] width 46 height 28
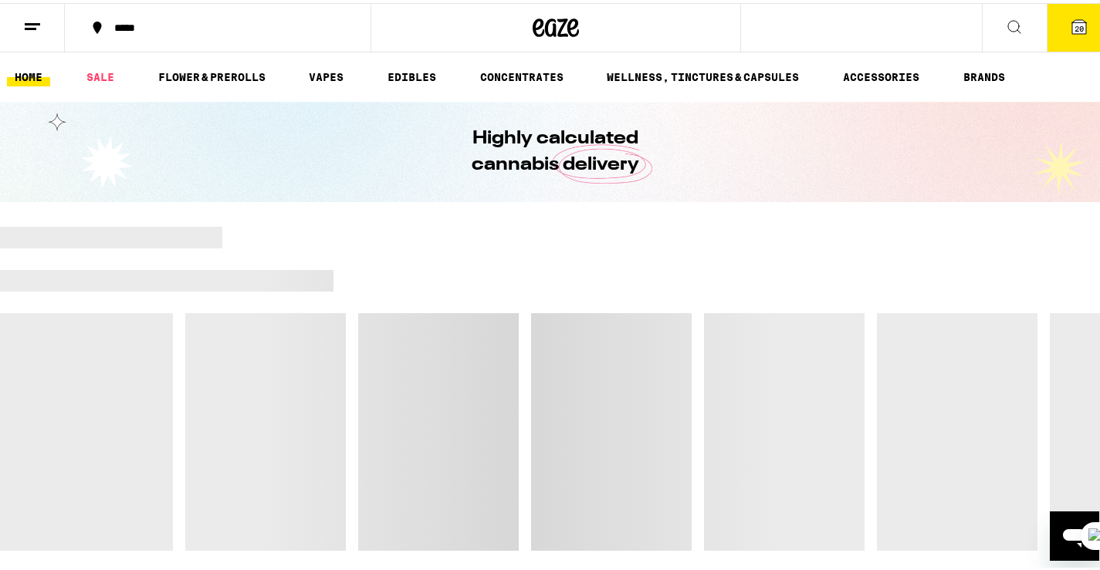
click at [1073, 22] on icon at bounding box center [1079, 24] width 14 height 14
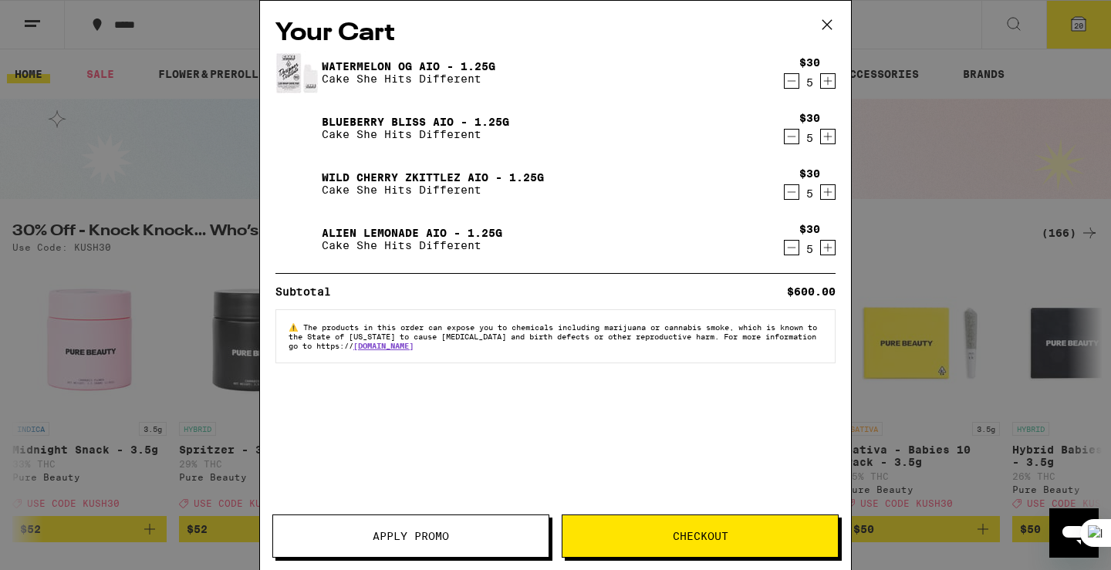
click at [431, 546] on button "Apply Promo" at bounding box center [410, 536] width 277 height 43
click at [433, 541] on span "Apply Promo" at bounding box center [411, 536] width 76 height 11
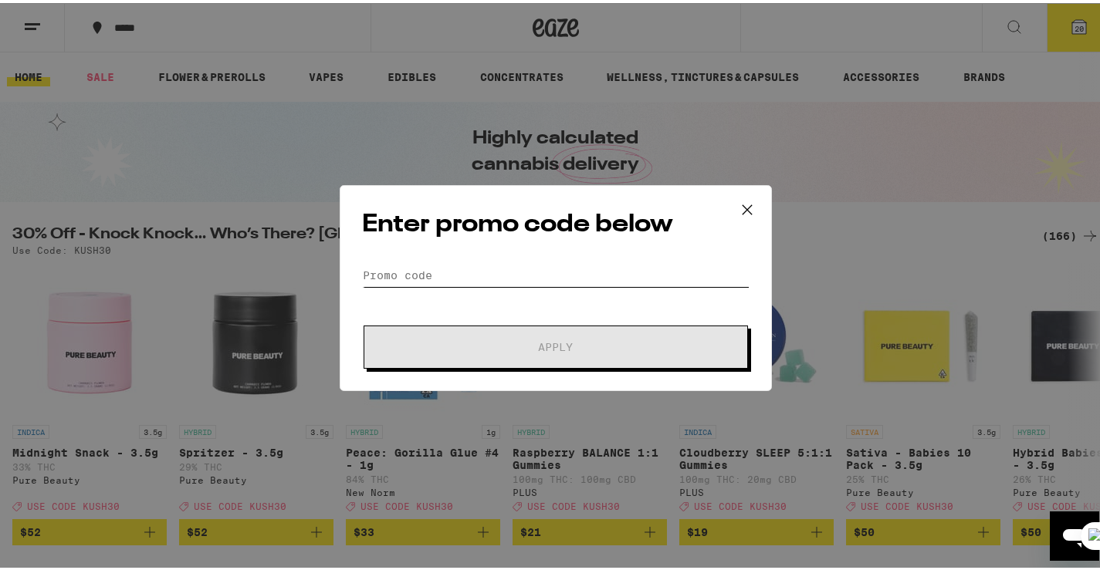
click at [438, 269] on input "Promo Code" at bounding box center [555, 272] width 387 height 23
paste input "WEEDWED"
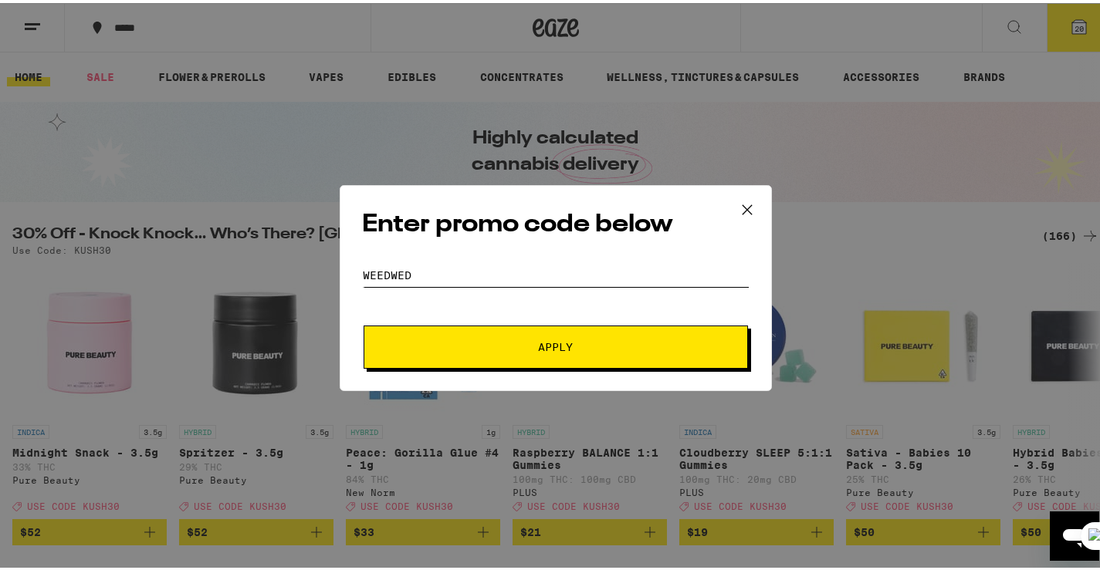
type input "WEEDWED"
click at [505, 336] on button "Apply" at bounding box center [555, 344] width 384 height 43
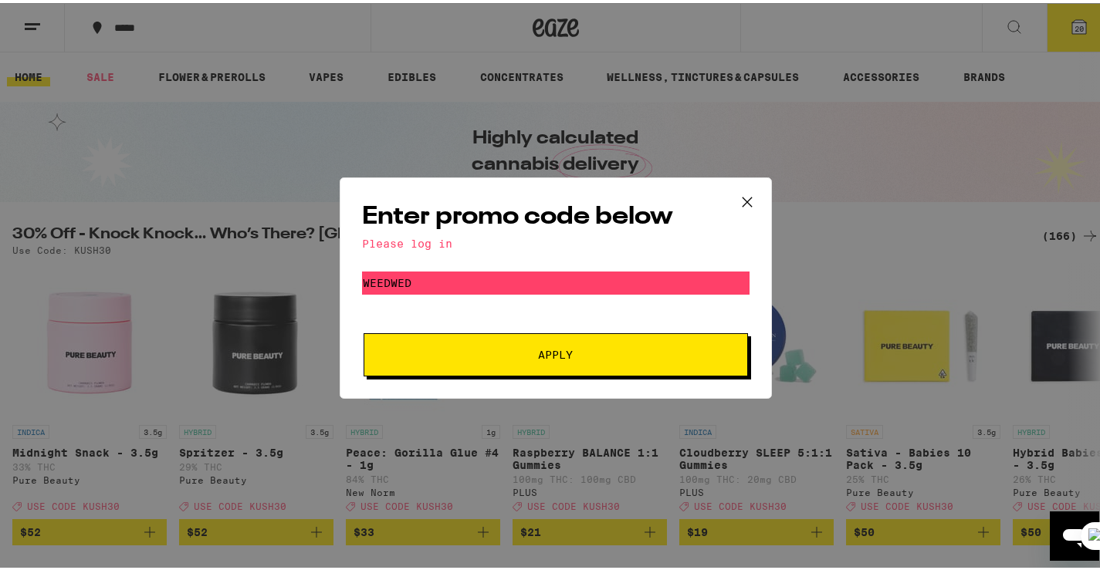
click at [440, 238] on div "Please log in" at bounding box center [555, 241] width 387 height 12
drag, startPoint x: 736, startPoint y: 201, endPoint x: 800, endPoint y: 146, distance: 84.3
click at [736, 200] on icon at bounding box center [746, 199] width 23 height 23
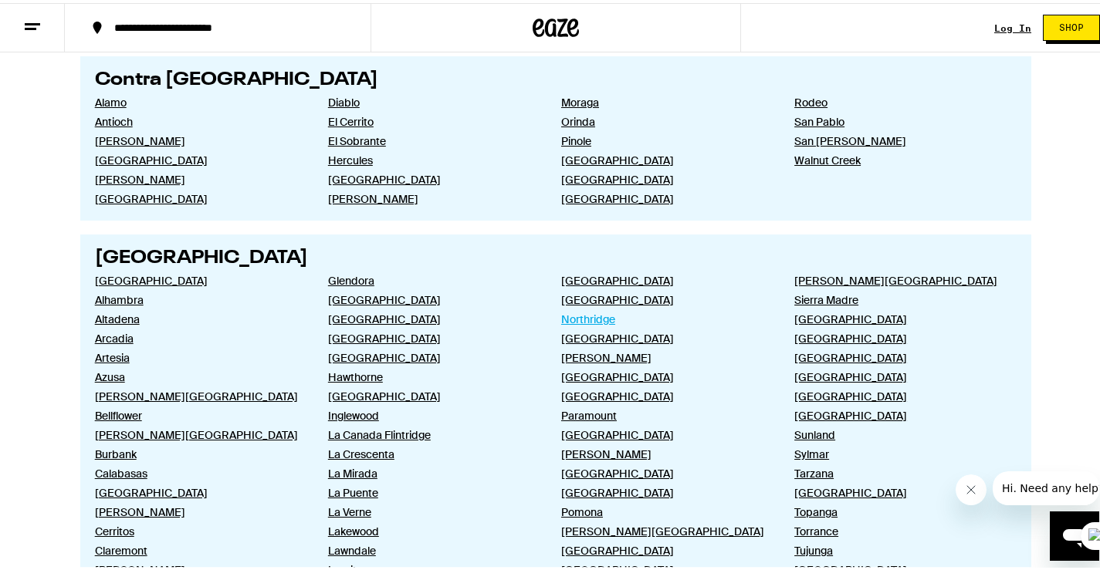
scroll to position [232, 0]
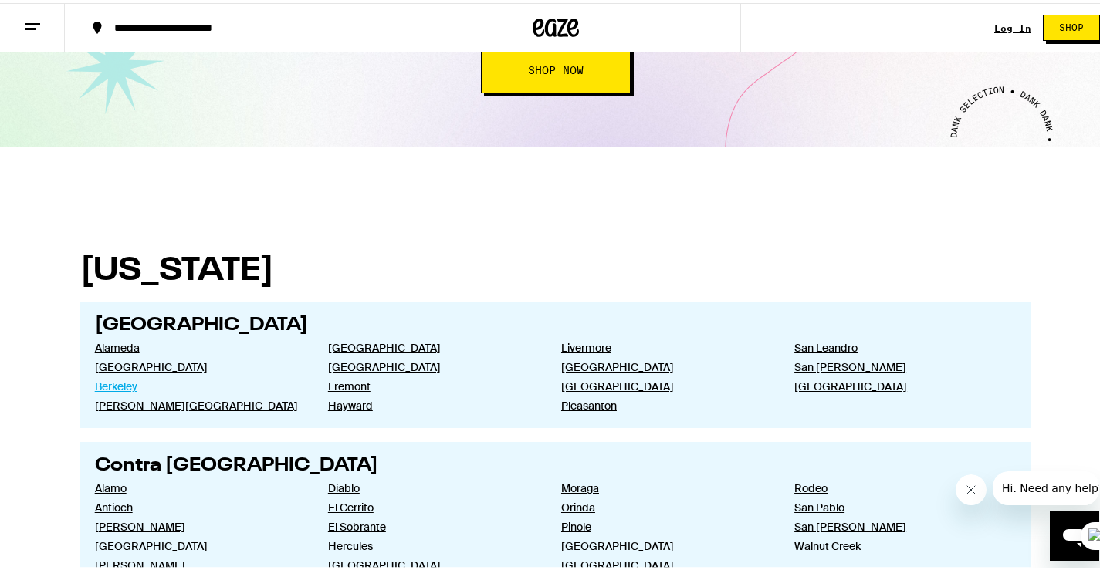
click at [109, 385] on link "Berkeley" at bounding box center [199, 384] width 208 height 14
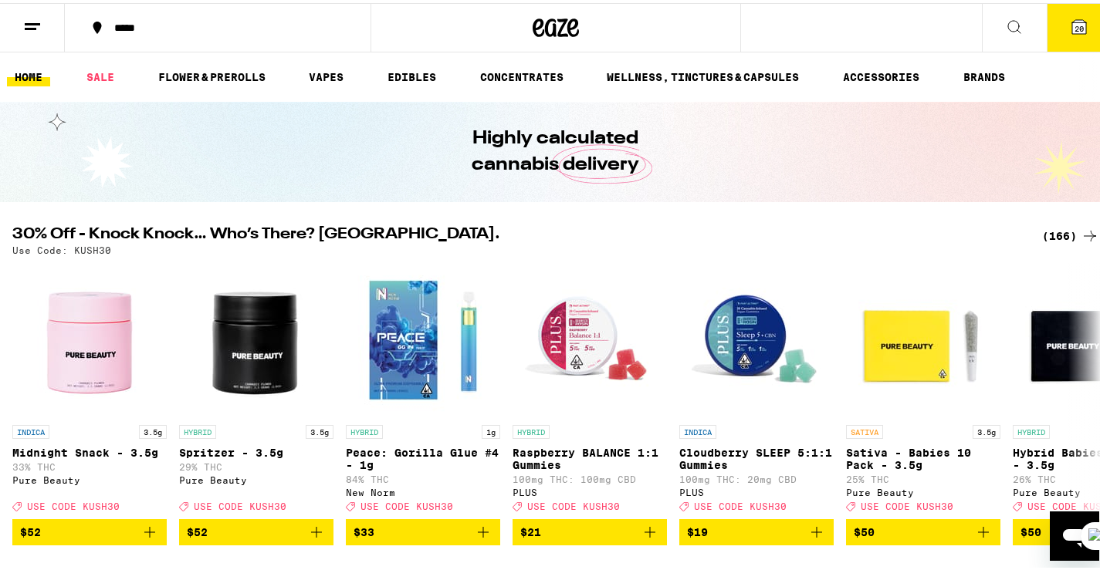
click at [566, 29] on icon at bounding box center [555, 25] width 46 height 28
click at [566, 30] on icon at bounding box center [555, 25] width 46 height 28
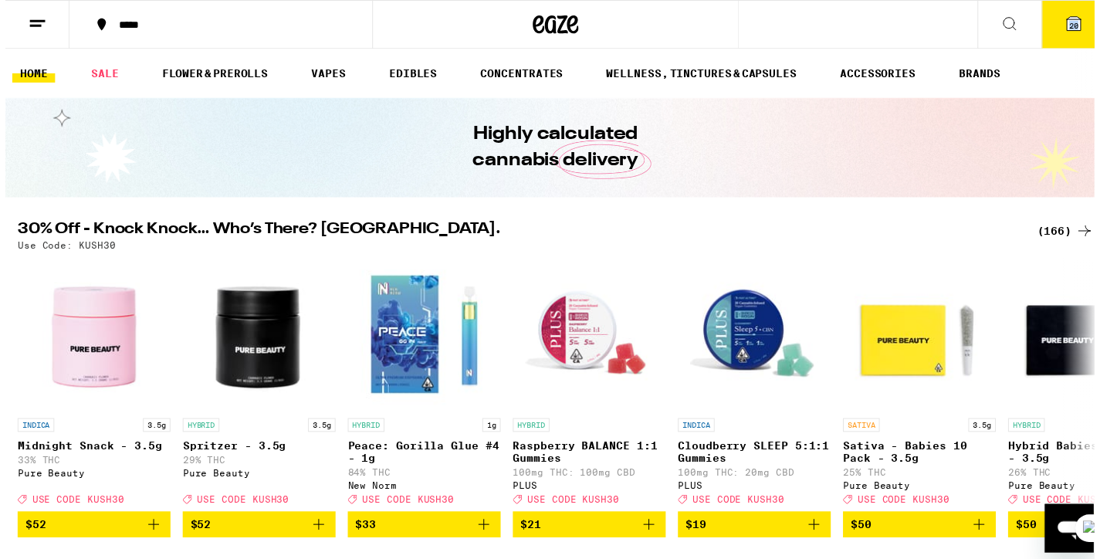
click at [28, 27] on icon at bounding box center [32, 24] width 19 height 19
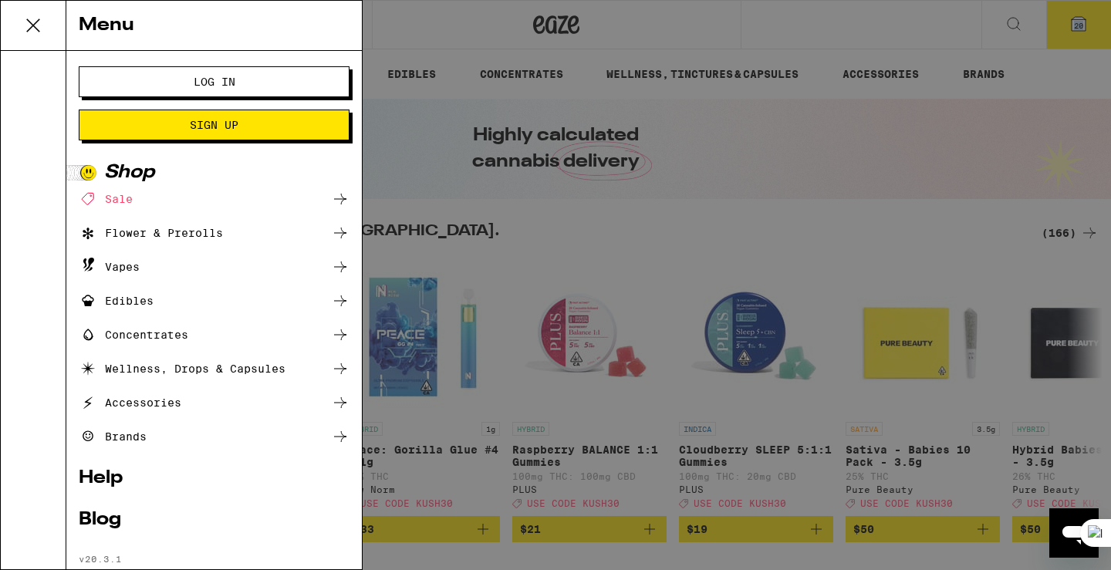
click at [127, 84] on button "Log In" at bounding box center [214, 81] width 271 height 31
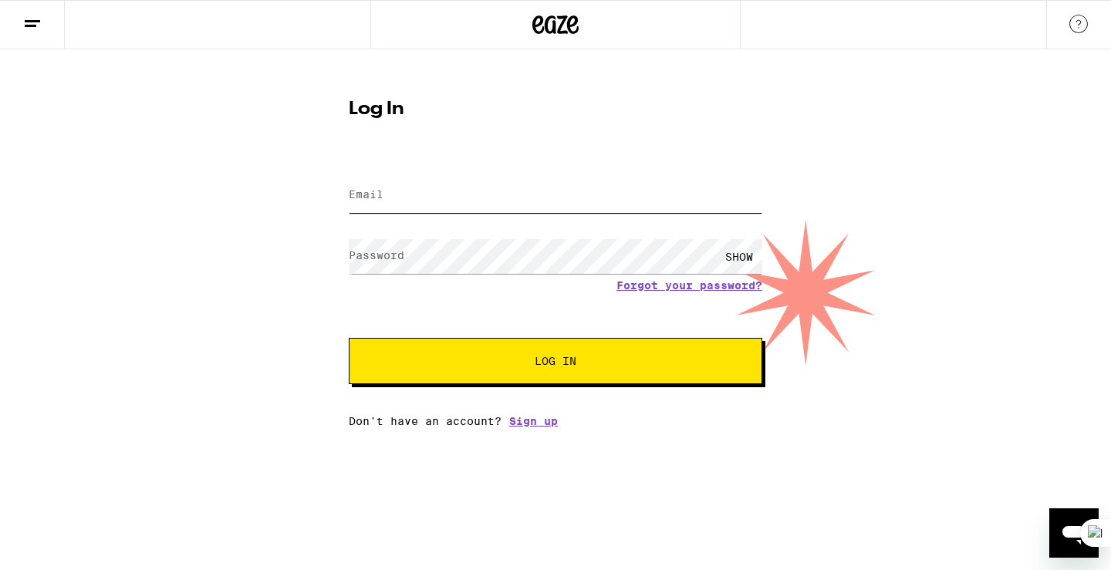
click at [425, 195] on input "Email" at bounding box center [556, 195] width 414 height 35
type input "[EMAIL_ADDRESS][DOMAIN_NAME]"
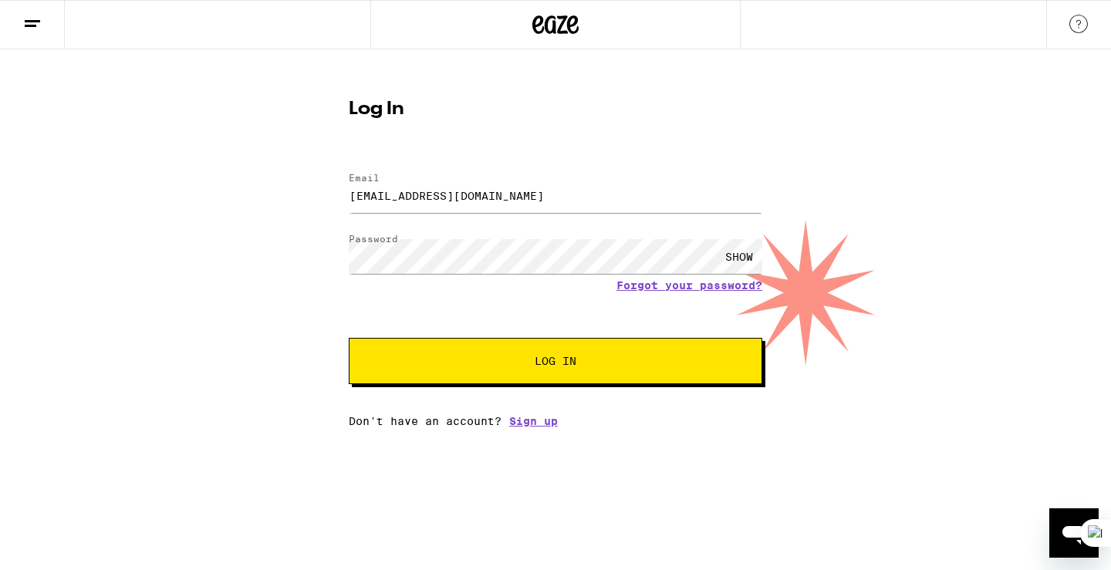
click at [730, 255] on div "SHOW" at bounding box center [739, 256] width 46 height 35
click at [529, 364] on span "Log In" at bounding box center [555, 361] width 289 height 11
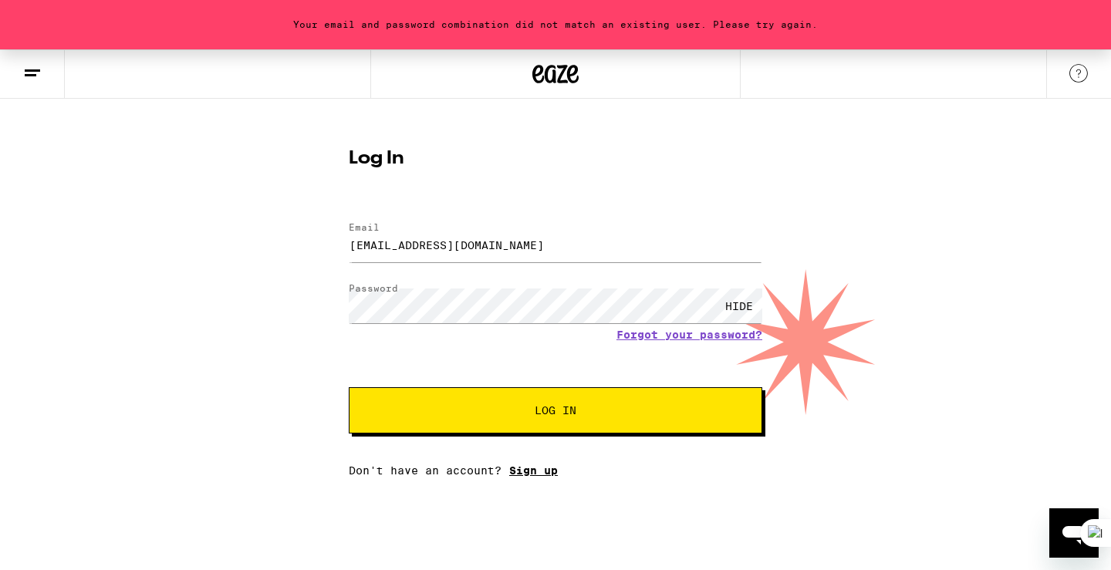
click at [543, 471] on link "Sign up" at bounding box center [533, 471] width 49 height 12
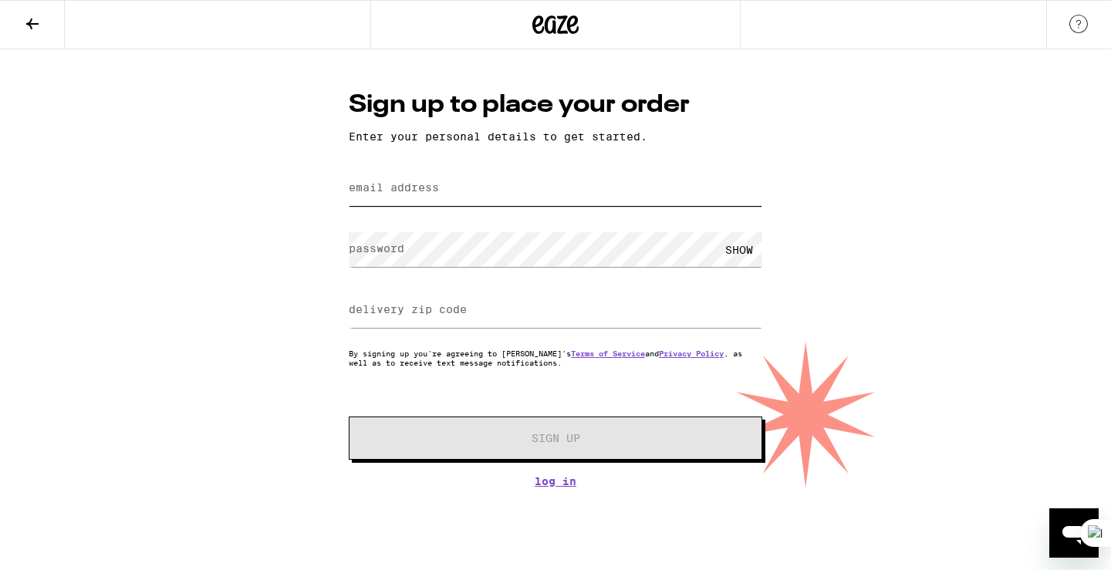
click at [466, 183] on input "email address" at bounding box center [556, 188] width 414 height 35
type input "[EMAIL_ADDRESS][DOMAIN_NAME]"
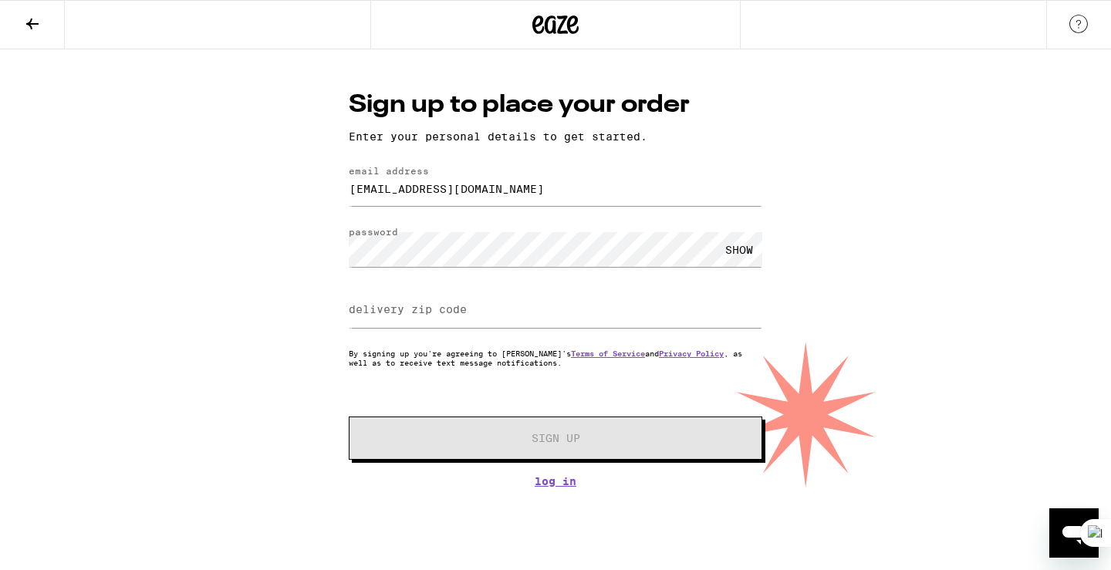
click at [389, 312] on label "delivery zip code" at bounding box center [408, 309] width 118 height 12
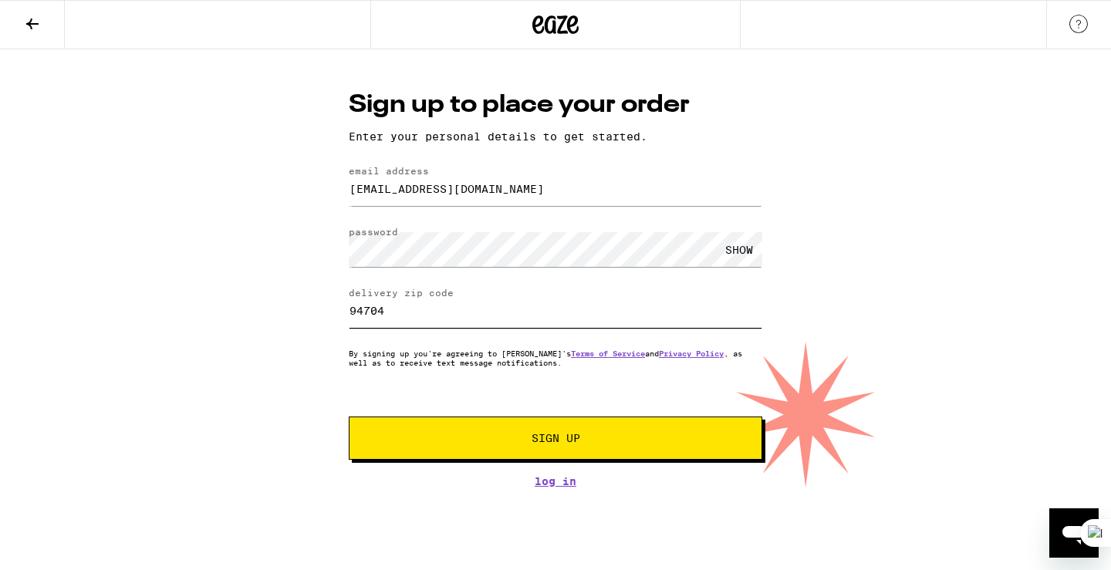
type input "94704"
drag, startPoint x: 517, startPoint y: 188, endPoint x: 281, endPoint y: 169, distance: 236.9
click at [281, 169] on div "Sign up to place your order Enter your personal details to get started. email a…" at bounding box center [555, 268] width 1111 height 438
type input "[EMAIL_ADDRESS][DOMAIN_NAME]"
click at [650, 171] on div "[EMAIL_ADDRESS][DOMAIN_NAME]" at bounding box center [556, 189] width 414 height 46
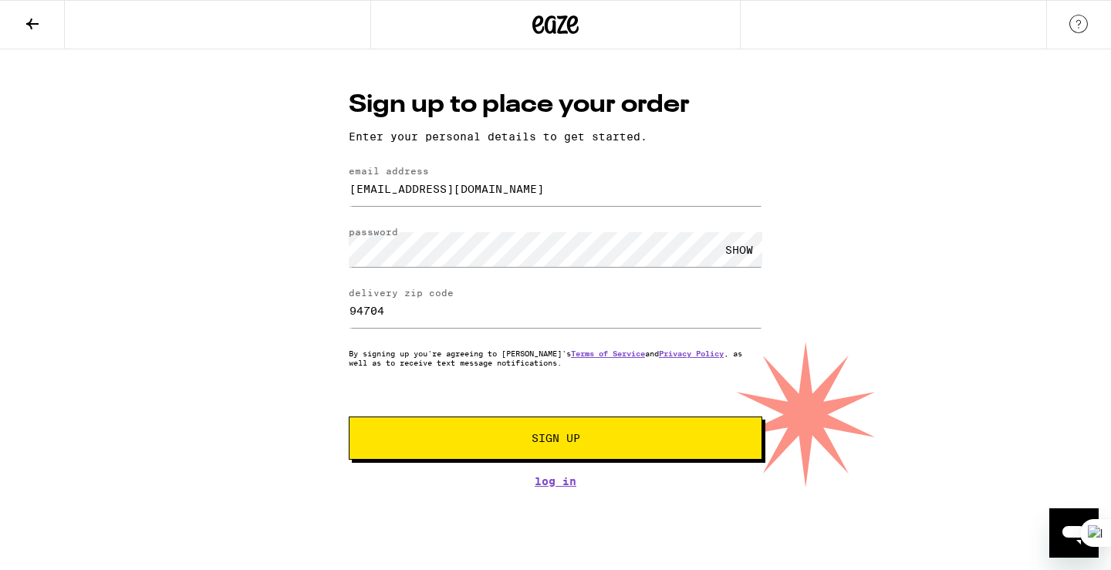
click at [455, 441] on span "Sign Up" at bounding box center [555, 438] width 307 height 11
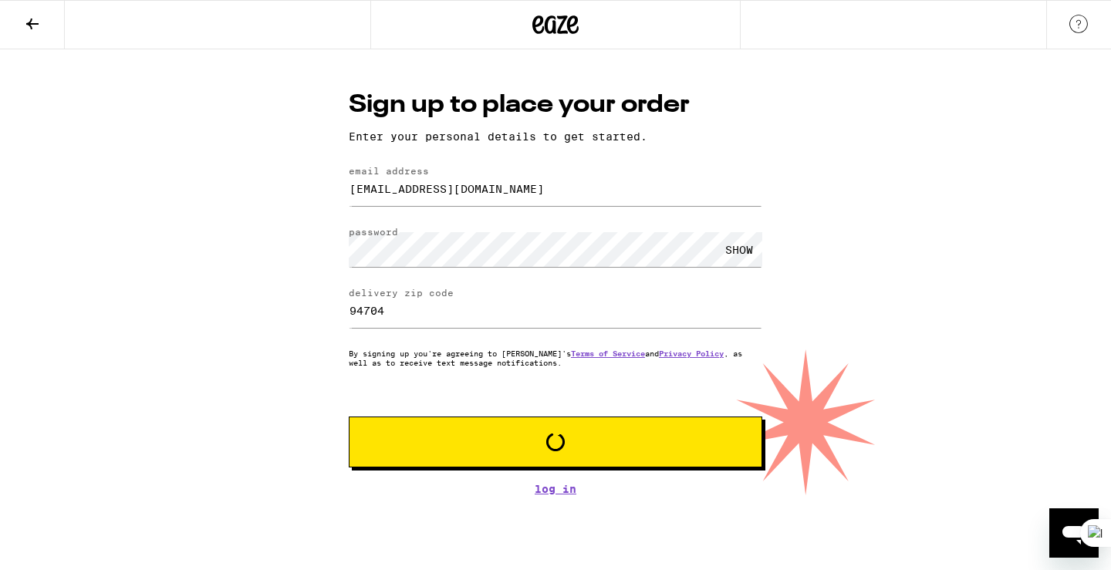
click at [454, 444] on span "Loading" at bounding box center [555, 442] width 307 height 19
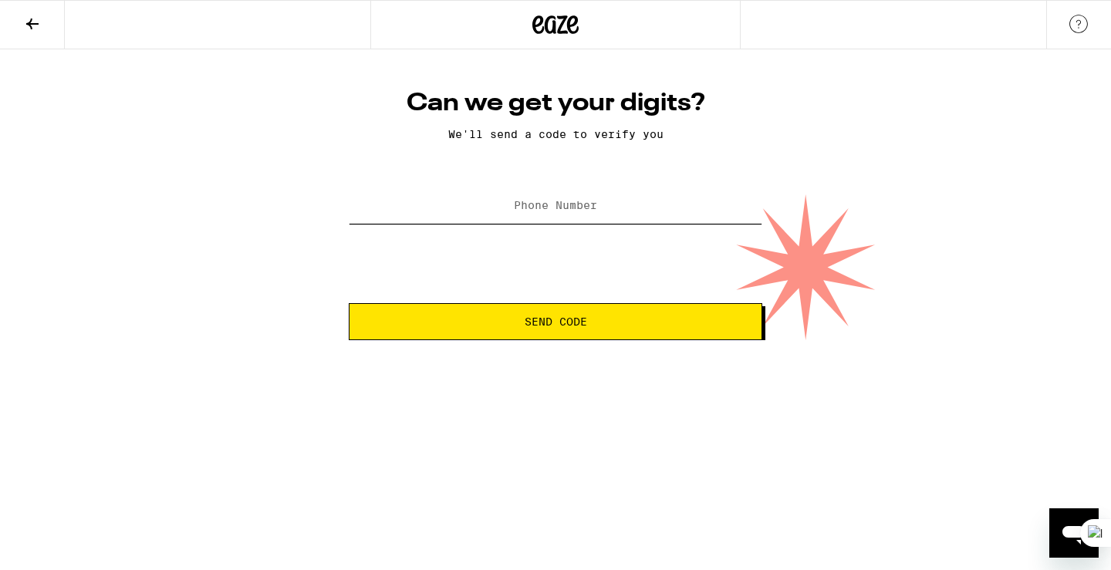
click at [474, 192] on input "Phone Number" at bounding box center [556, 206] width 414 height 35
click at [474, 193] on input "Phone Number" at bounding box center [556, 206] width 414 height 35
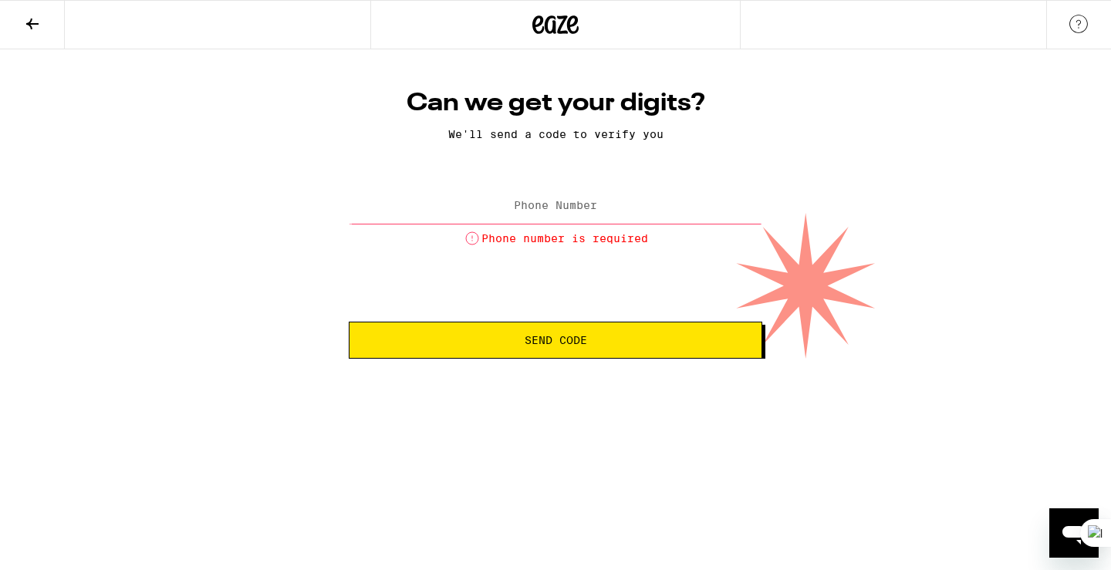
click at [35, 30] on icon at bounding box center [32, 24] width 19 height 19
